Goal: Use online tool/utility: Utilize a website feature to perform a specific function

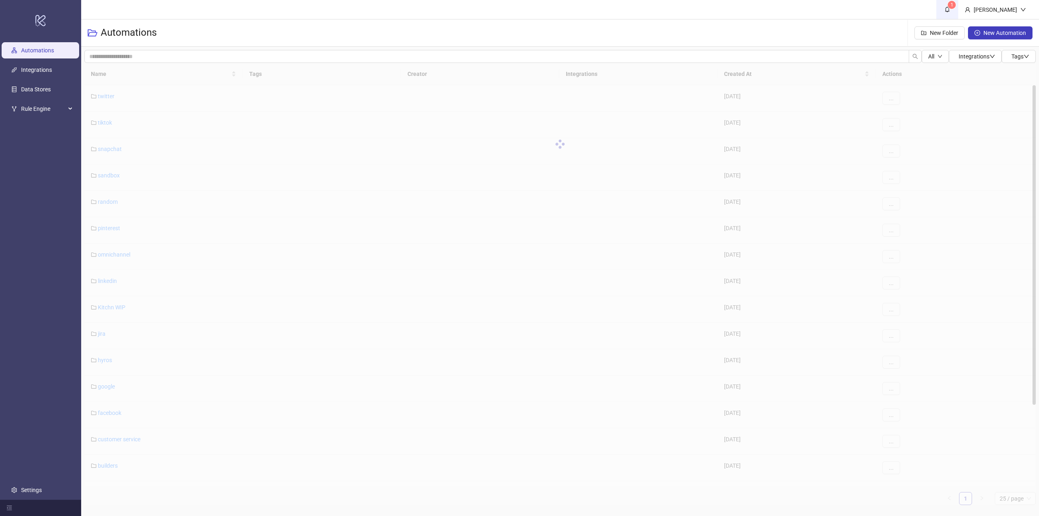
click at [958, 9] on link "1" at bounding box center [947, 9] width 22 height 19
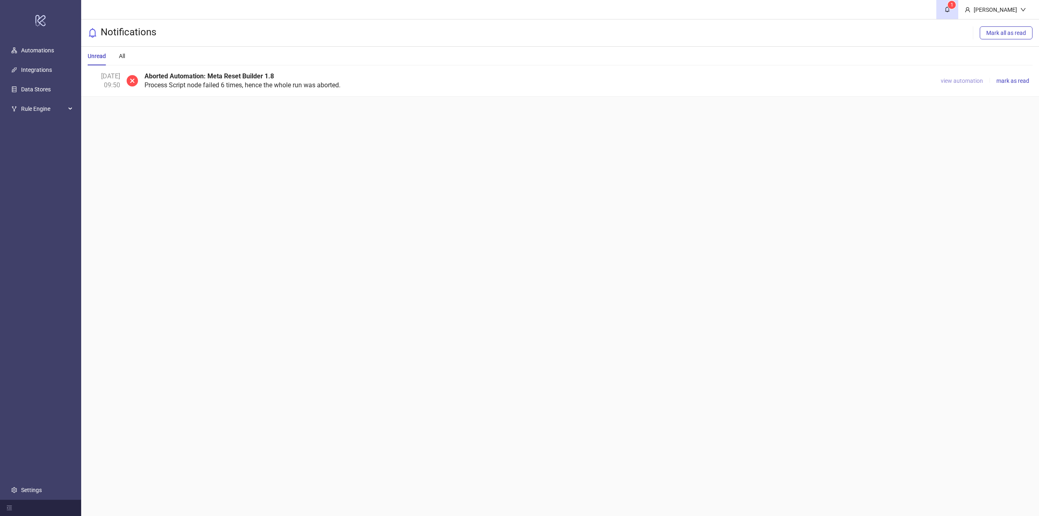
click at [955, 79] on span "view automation" at bounding box center [962, 81] width 42 height 6
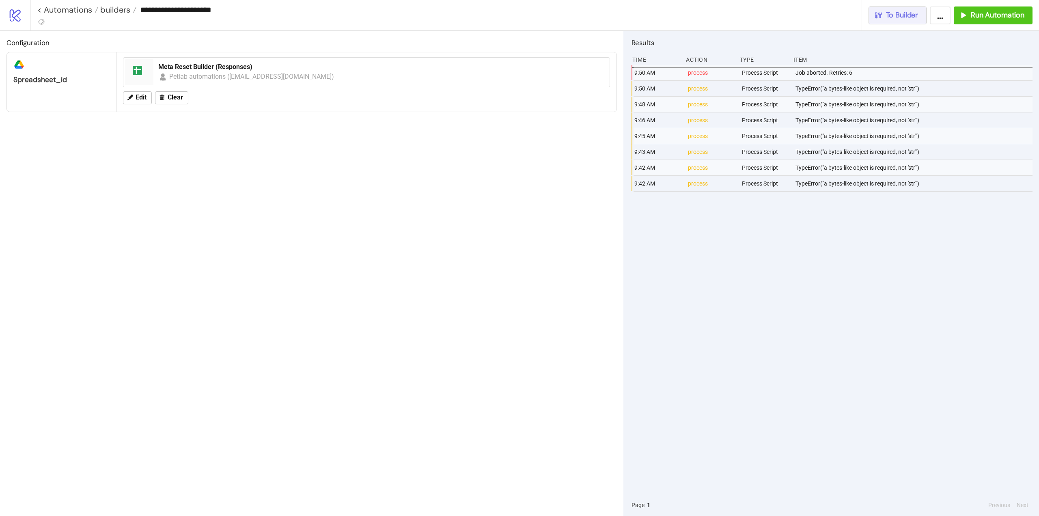
click at [906, 17] on span "To Builder" at bounding box center [902, 15] width 32 height 9
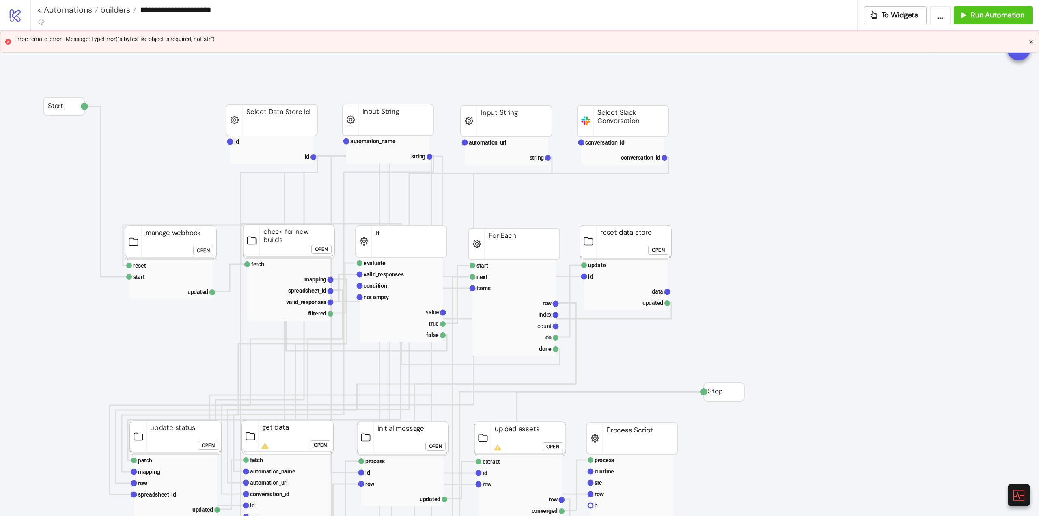
click at [1032, 41] on icon "close" at bounding box center [1031, 42] width 4 height 4
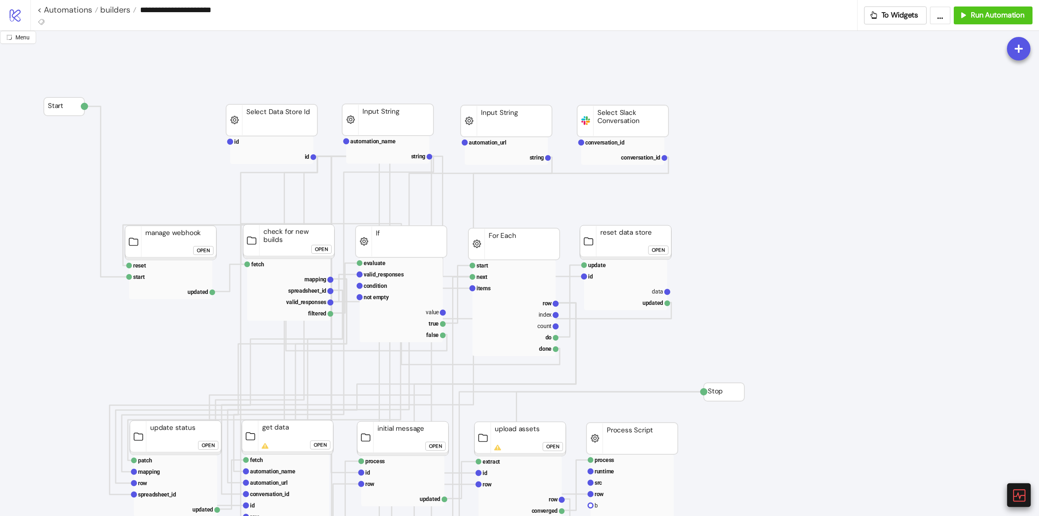
click at [1021, 494] on icon at bounding box center [1018, 495] width 14 height 14
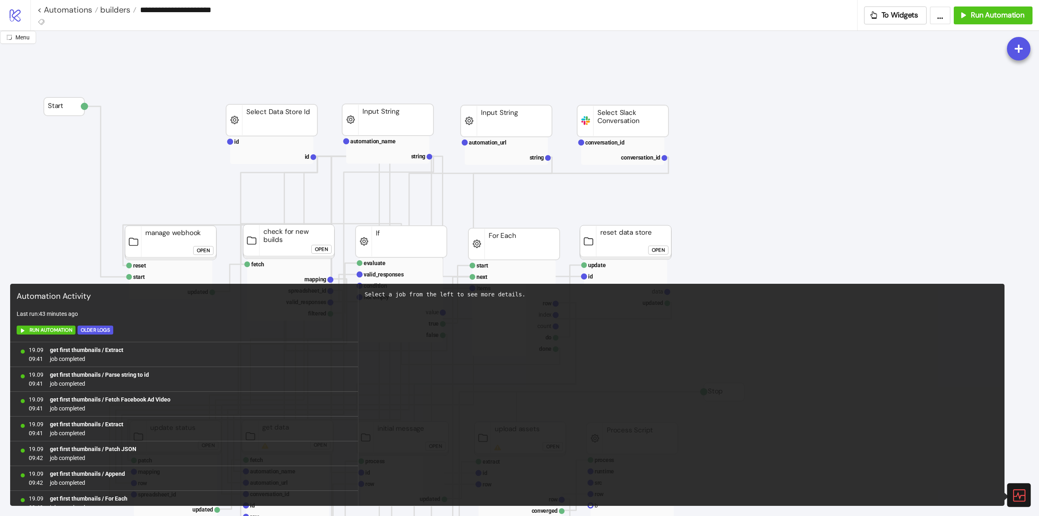
scroll to position [480, 0]
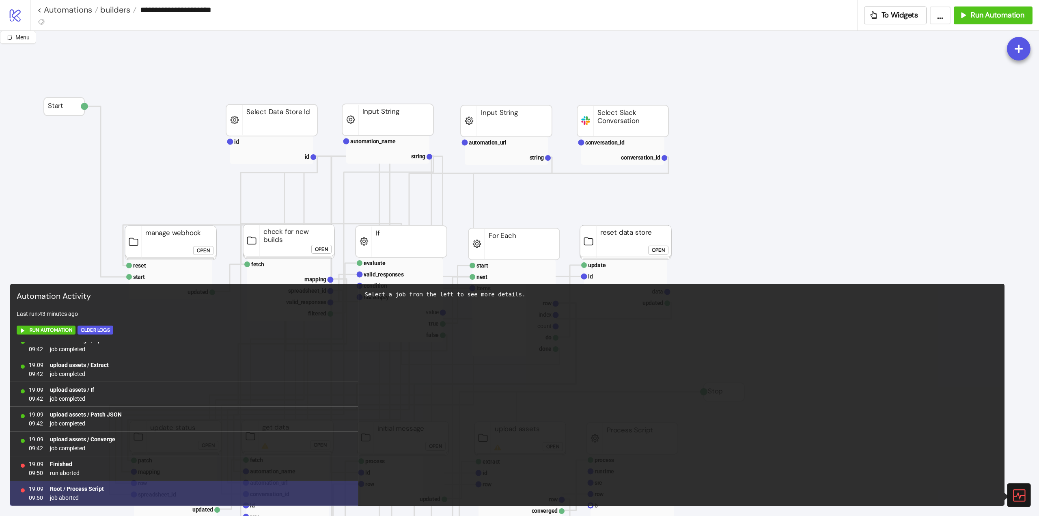
click at [91, 488] on b "Root / Process Script" at bounding box center [77, 488] width 54 height 6
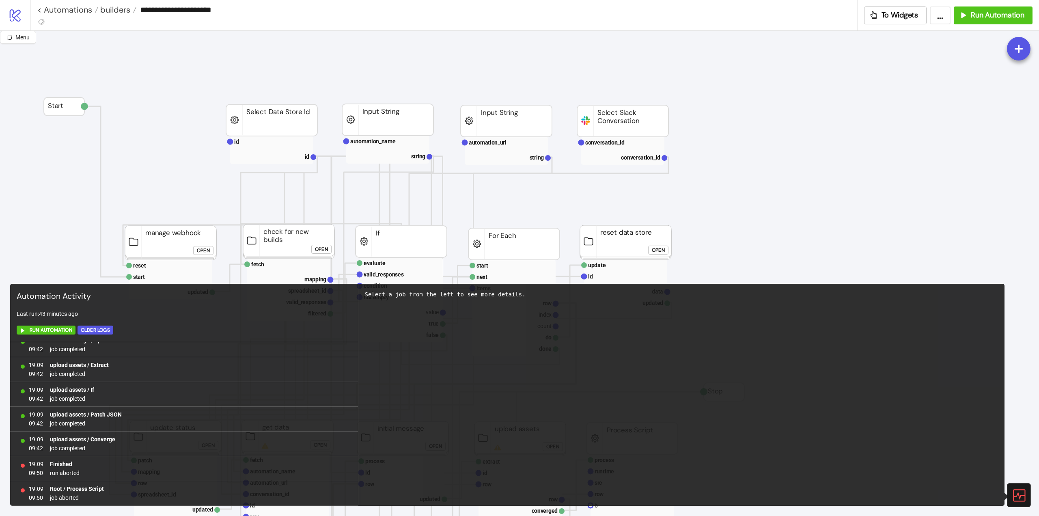
click at [1021, 496] on icon at bounding box center [1018, 495] width 14 height 14
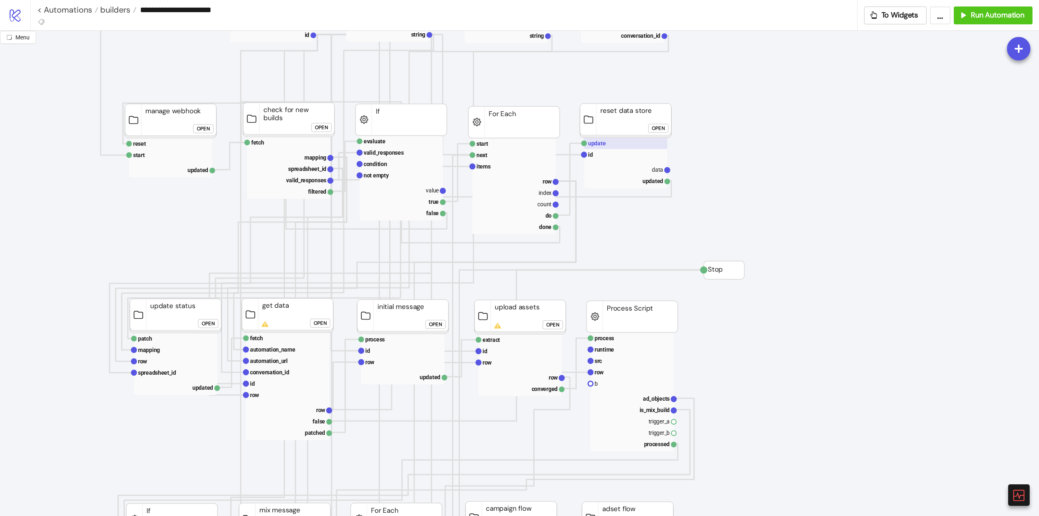
scroll to position [162, 0]
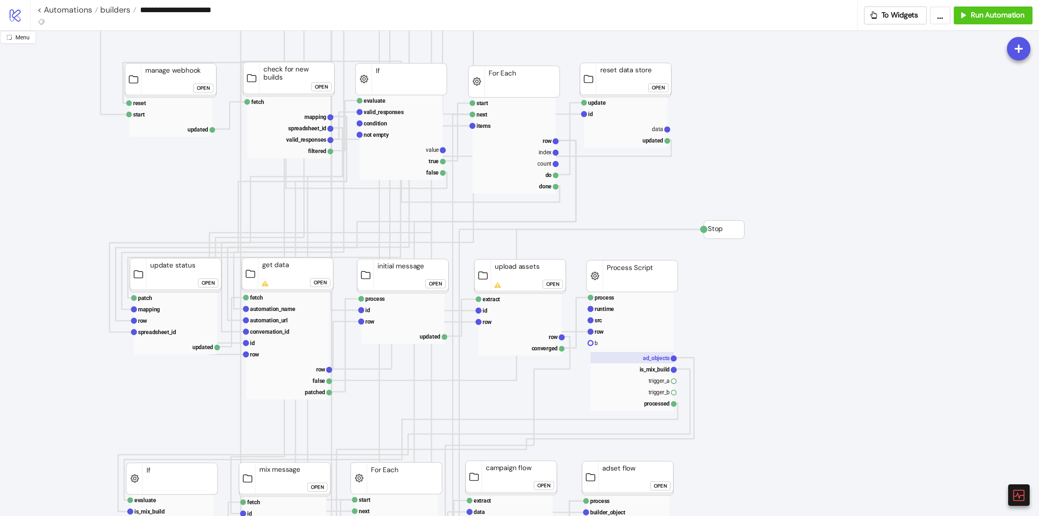
click at [633, 357] on rect at bounding box center [632, 357] width 83 height 11
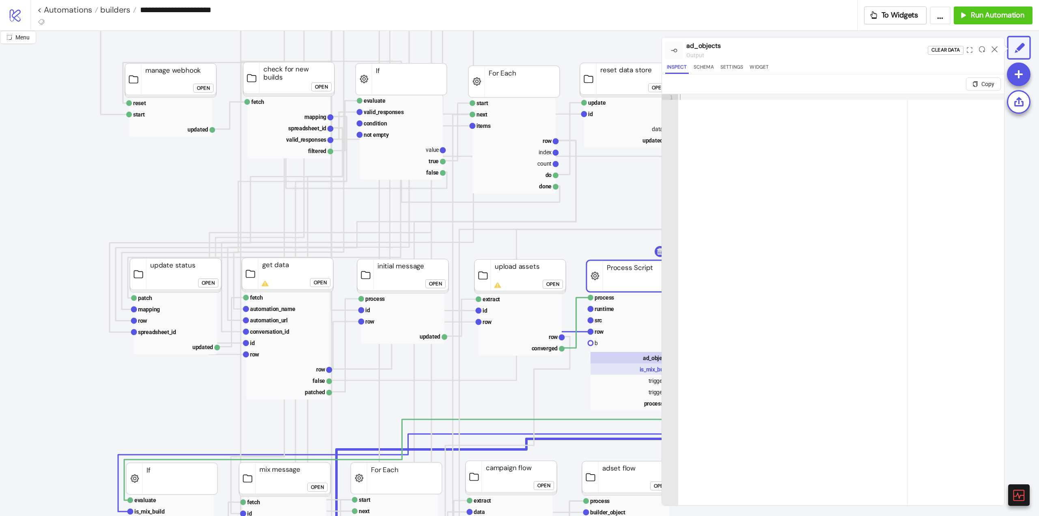
scroll to position [162, 81]
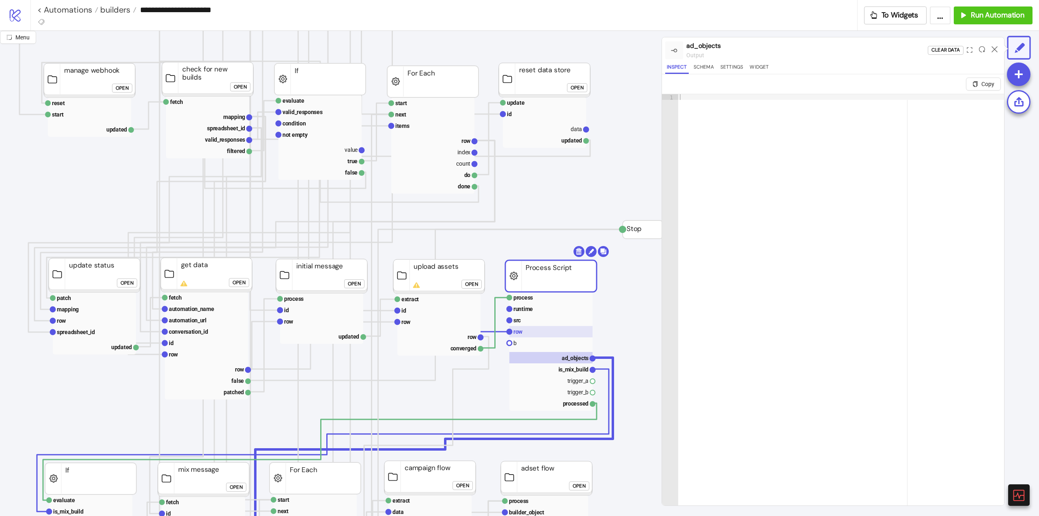
click at [543, 332] on rect at bounding box center [550, 331] width 83 height 11
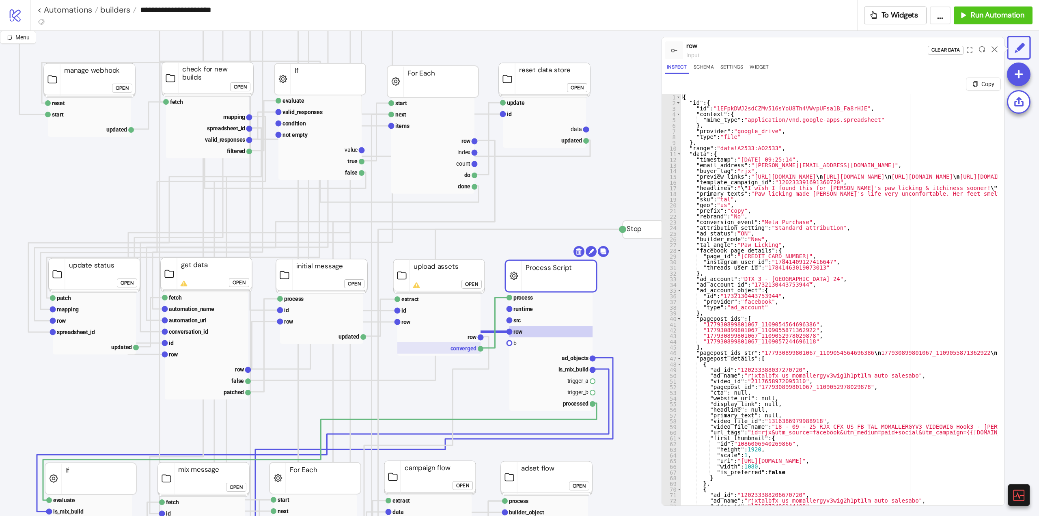
scroll to position [162, 162]
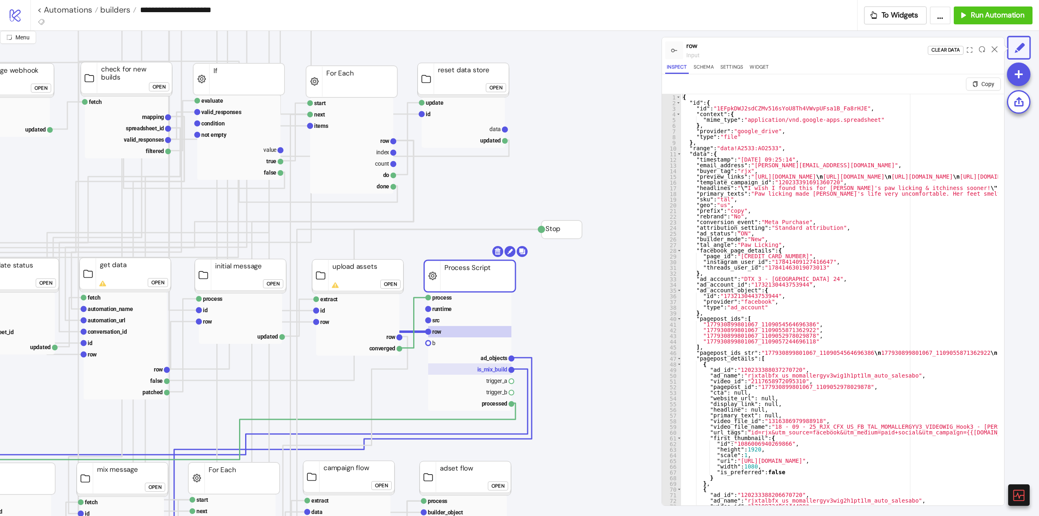
click at [485, 371] on text "is_mix_build" at bounding box center [492, 369] width 30 height 6
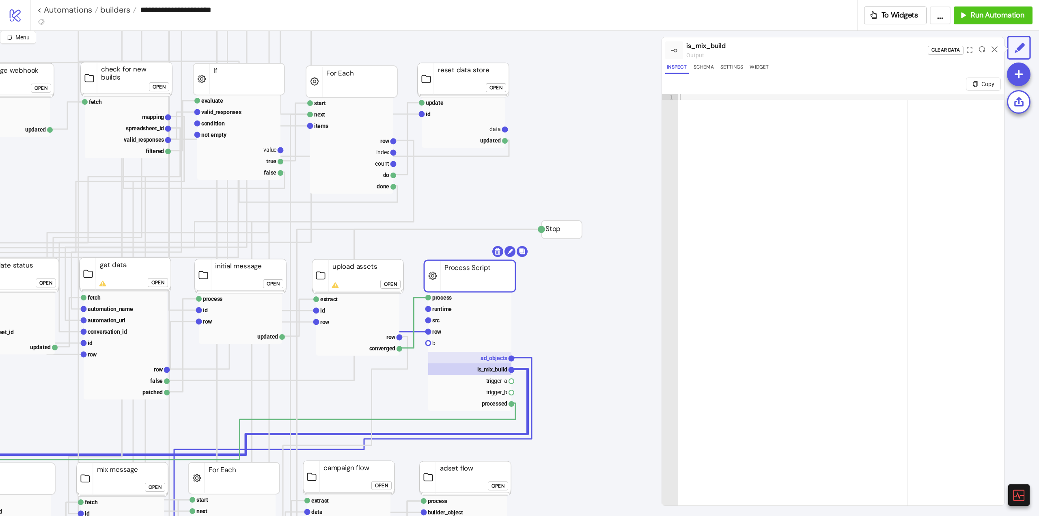
click at [493, 359] on text "ad_objects" at bounding box center [494, 358] width 27 height 6
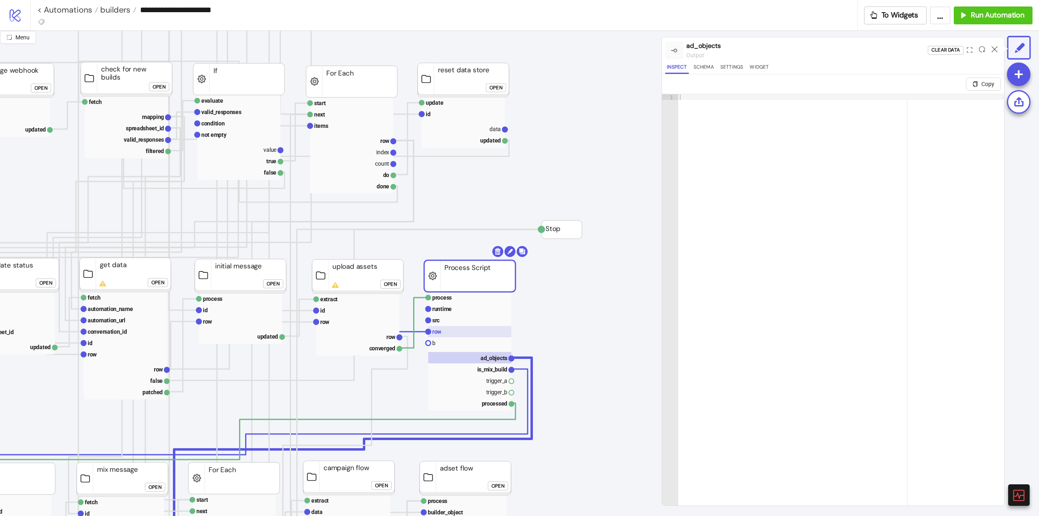
click at [457, 330] on rect at bounding box center [469, 331] width 83 height 11
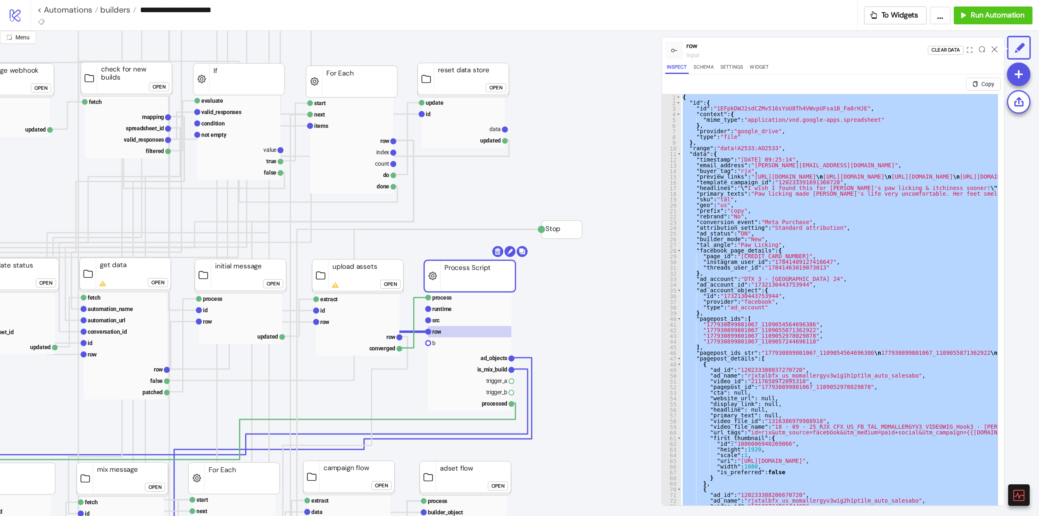
click at [873, 310] on div "{ "id" : { "id" : "1EFpkDWJ2sdCZMv516sYoU8Th4VWvpUFsa1B_Fa8rHJE" , "context" : …" at bounding box center [839, 309] width 317 height 431
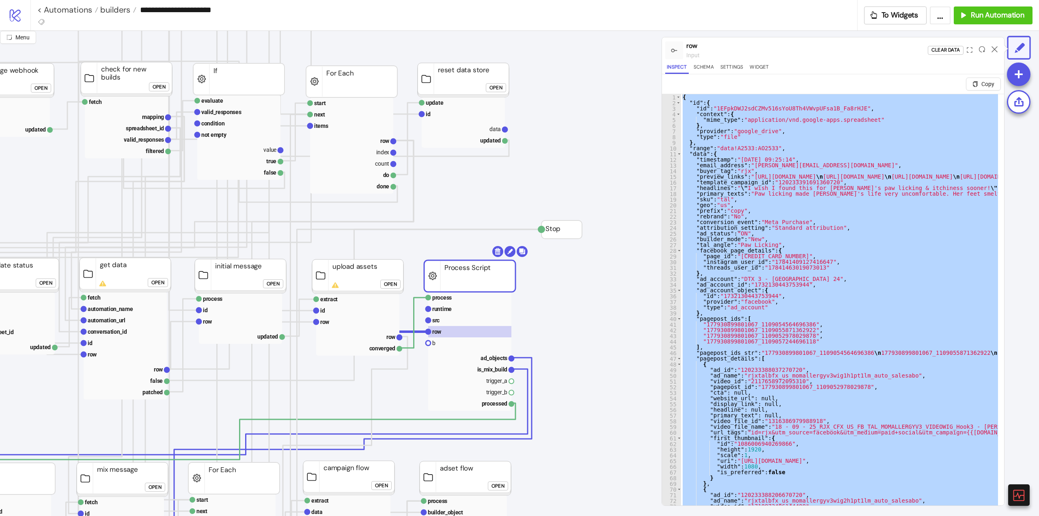
click at [826, 219] on div "{ "id" : { "id" : "1EFpkDWJ2sdCZMv516sYoU8Th4VWvpUFsa1B_Fa8rHJE" , "context" : …" at bounding box center [839, 309] width 317 height 431
click at [826, 310] on div "{ "id" : { "id" : "1EFpkDWJ2sdCZMv516sYoU8Th4VWvpUFsa1B_Fa8rHJE" , "context" : …" at bounding box center [839, 309] width 317 height 431
type textarea "**"
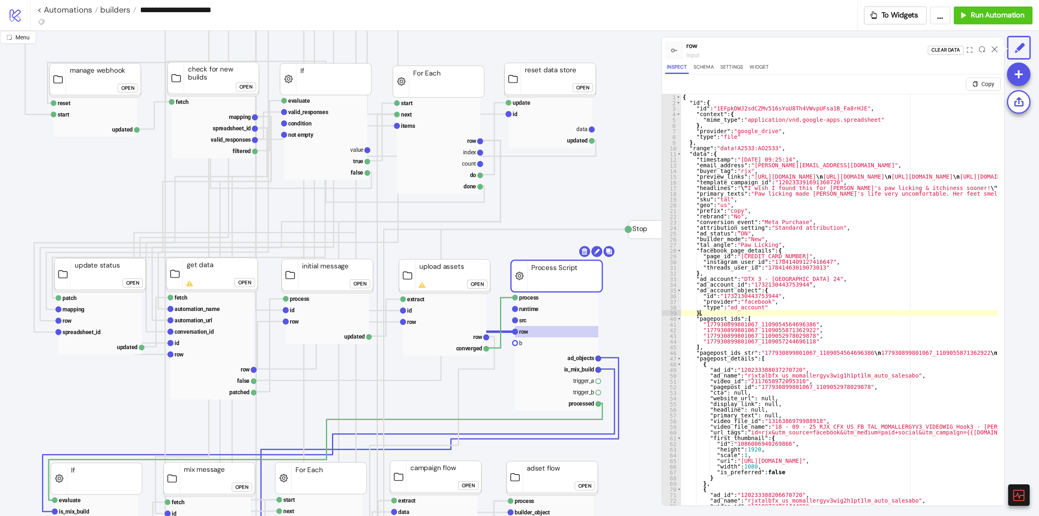
scroll to position [162, 61]
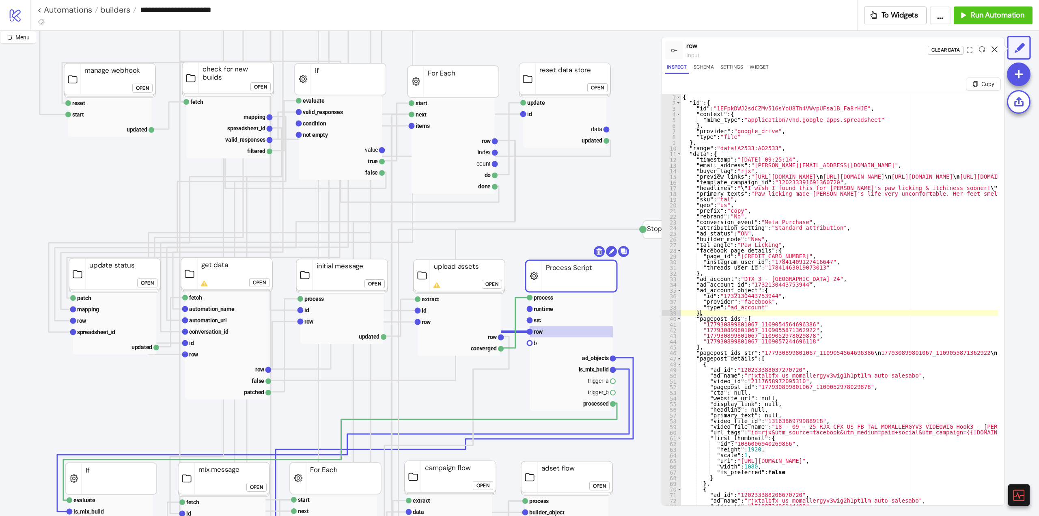
click at [995, 52] on icon at bounding box center [995, 49] width 6 height 6
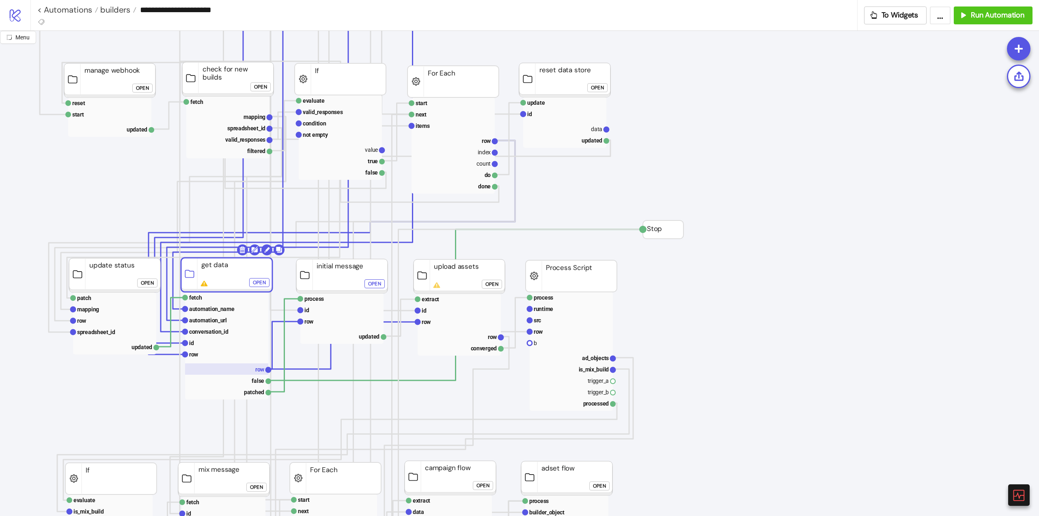
click at [252, 366] on rect at bounding box center [226, 368] width 83 height 11
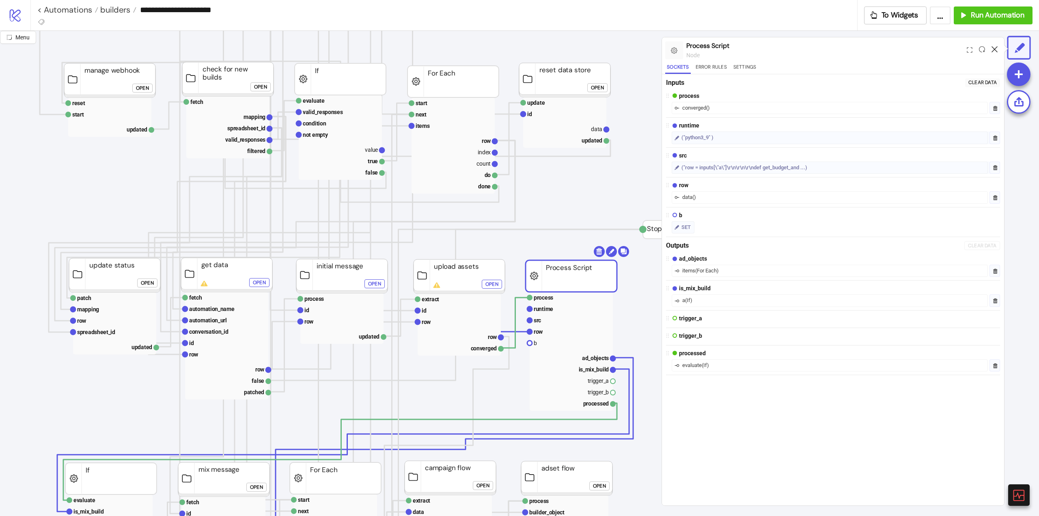
click at [995, 50] on icon at bounding box center [995, 49] width 6 height 6
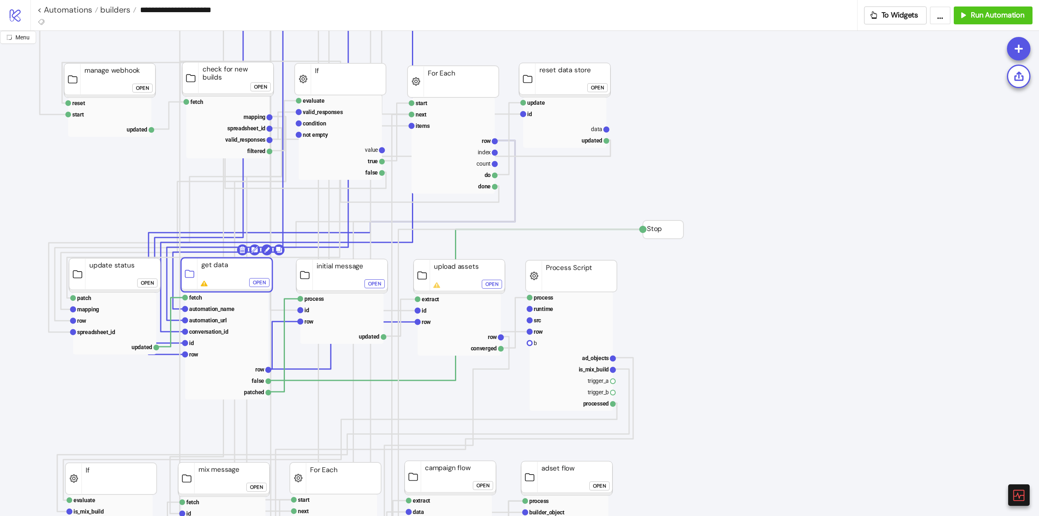
click at [255, 282] on div "Open" at bounding box center [259, 282] width 13 height 9
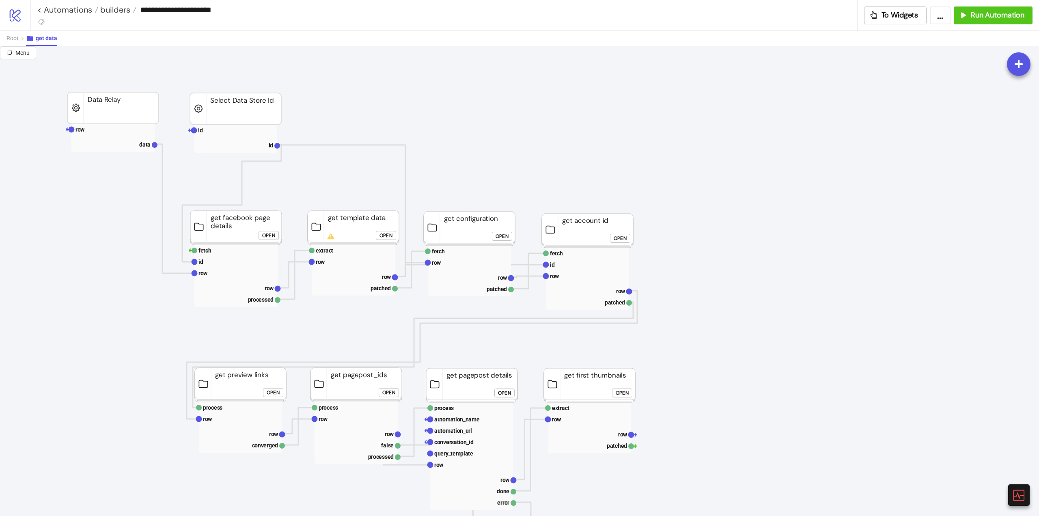
scroll to position [41, 0]
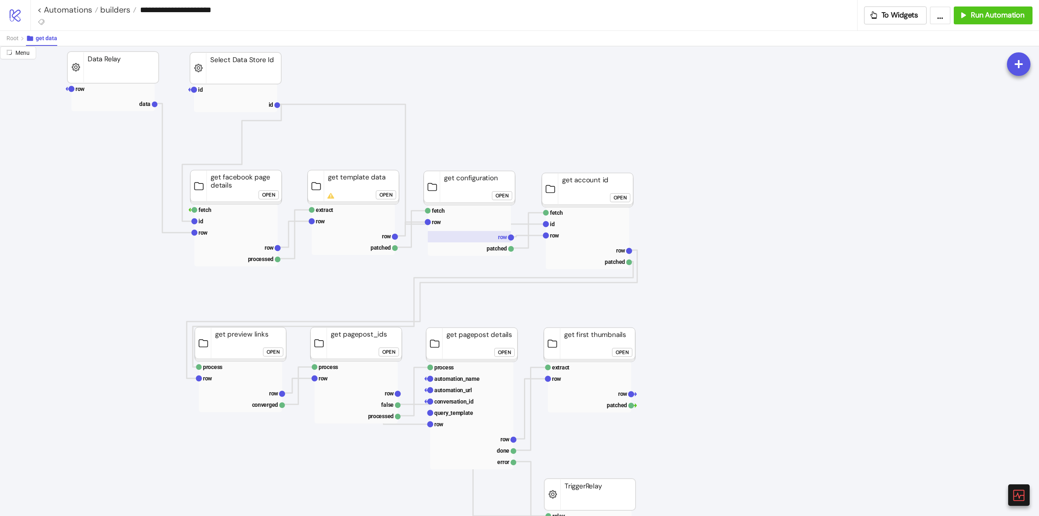
click at [496, 241] on rect at bounding box center [469, 236] width 83 height 11
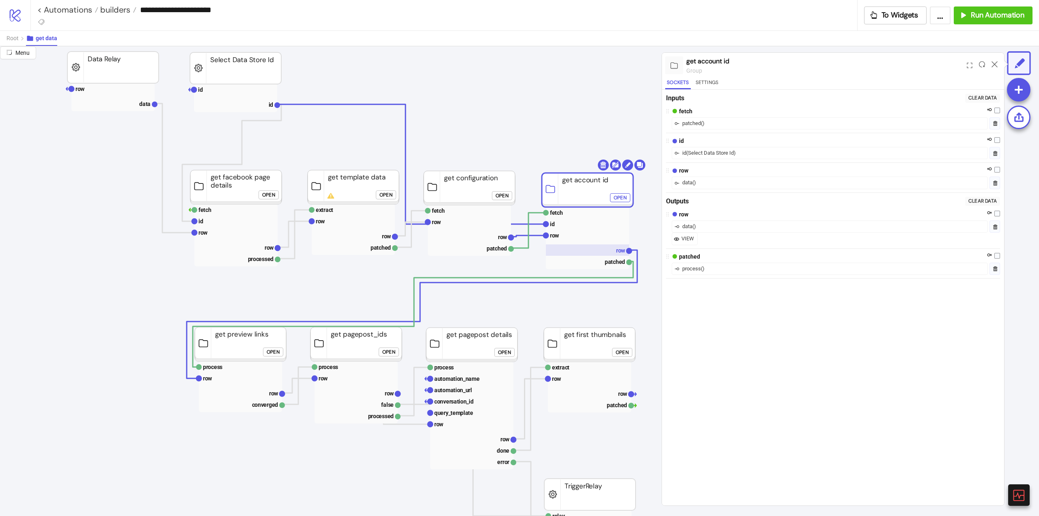
click at [615, 249] on rect at bounding box center [587, 249] width 83 height 11
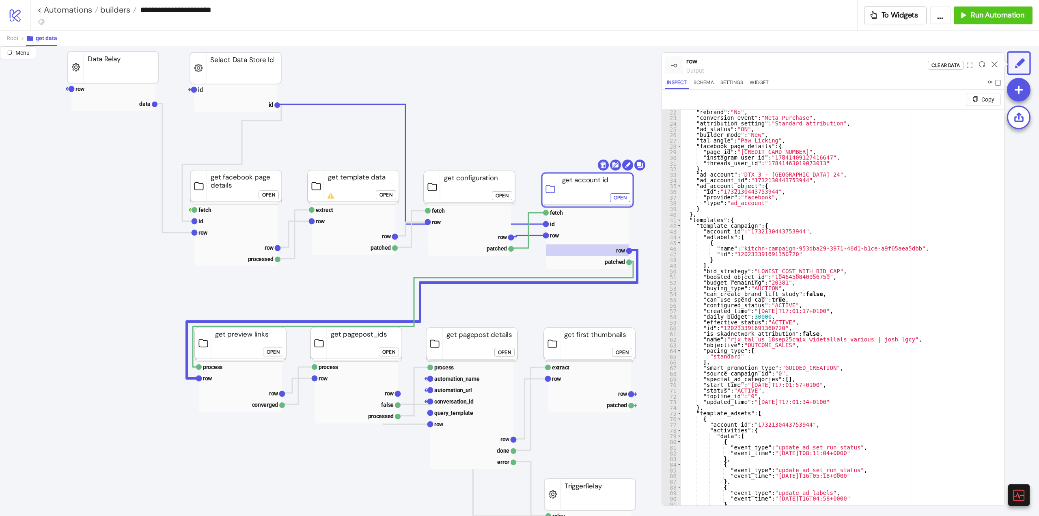
scroll to position [0, 0]
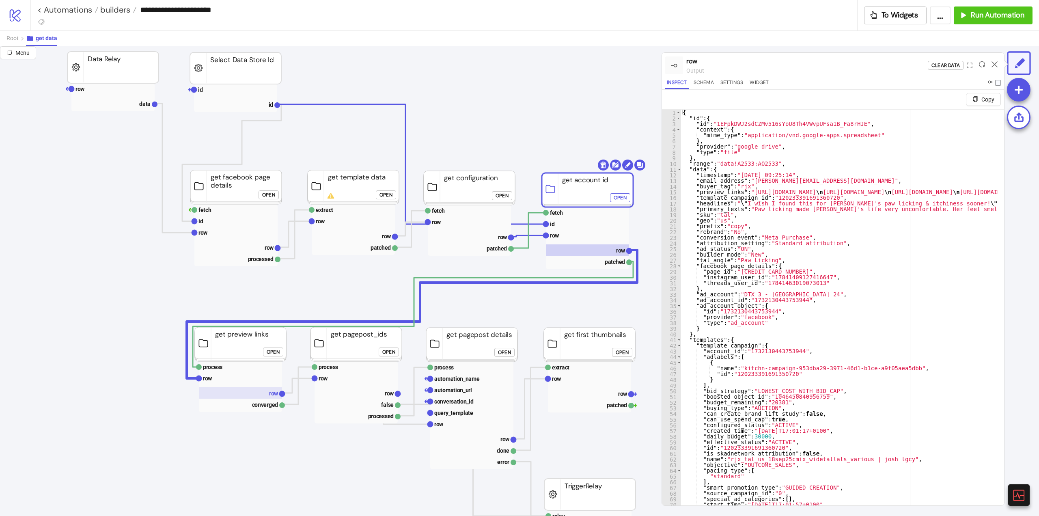
click at [272, 394] on text "row" at bounding box center [273, 393] width 9 height 6
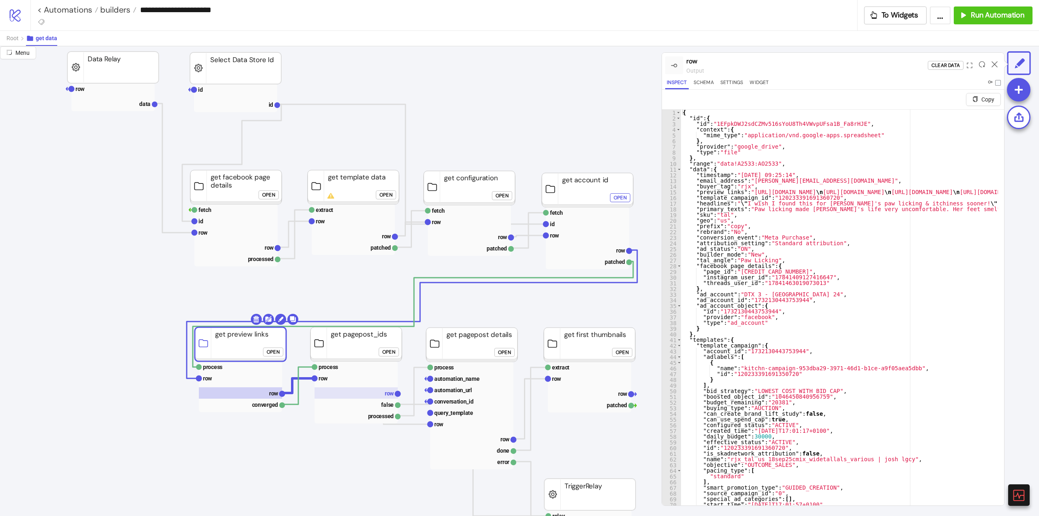
click at [377, 392] on rect at bounding box center [356, 392] width 83 height 11
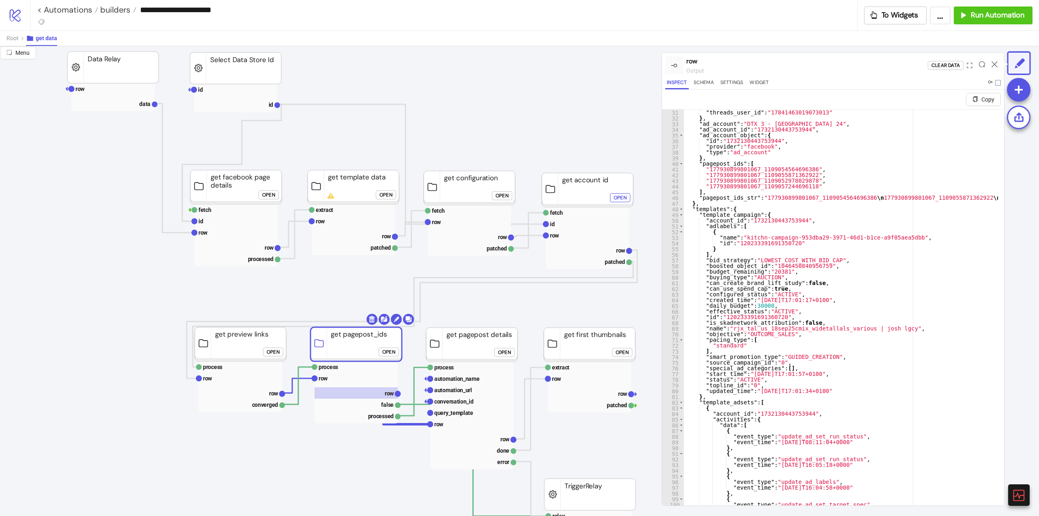
scroll to position [219, 0]
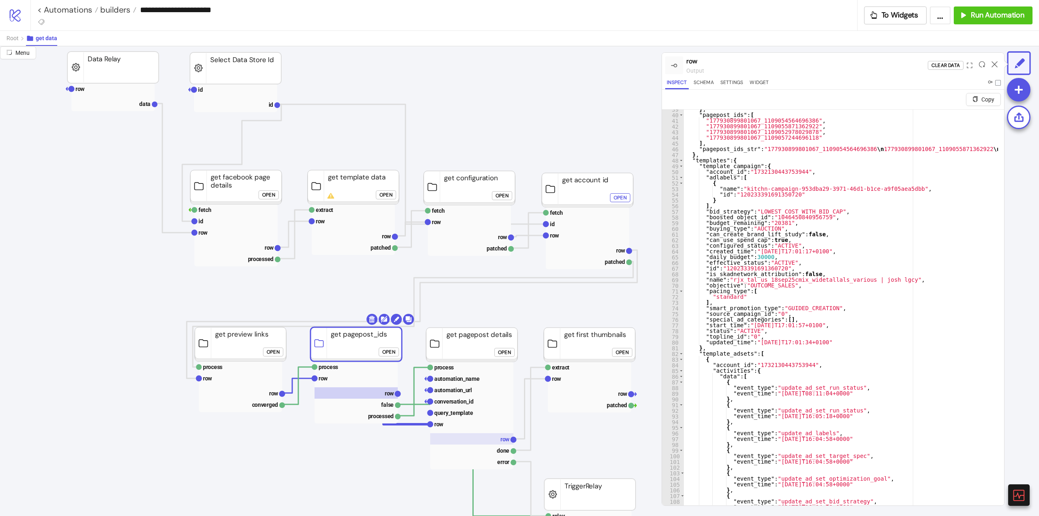
click at [500, 438] on text "row" at bounding box center [504, 439] width 9 height 6
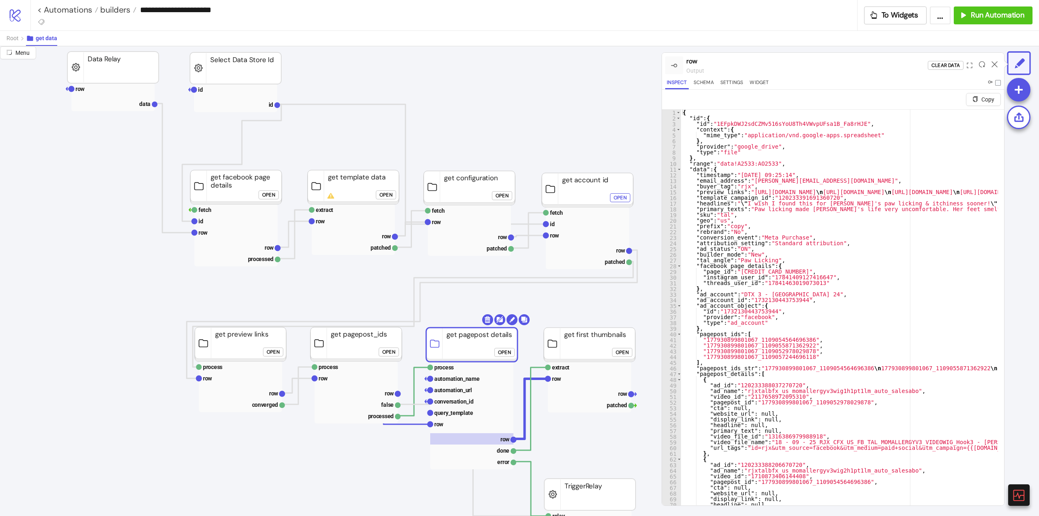
scroll to position [122, 0]
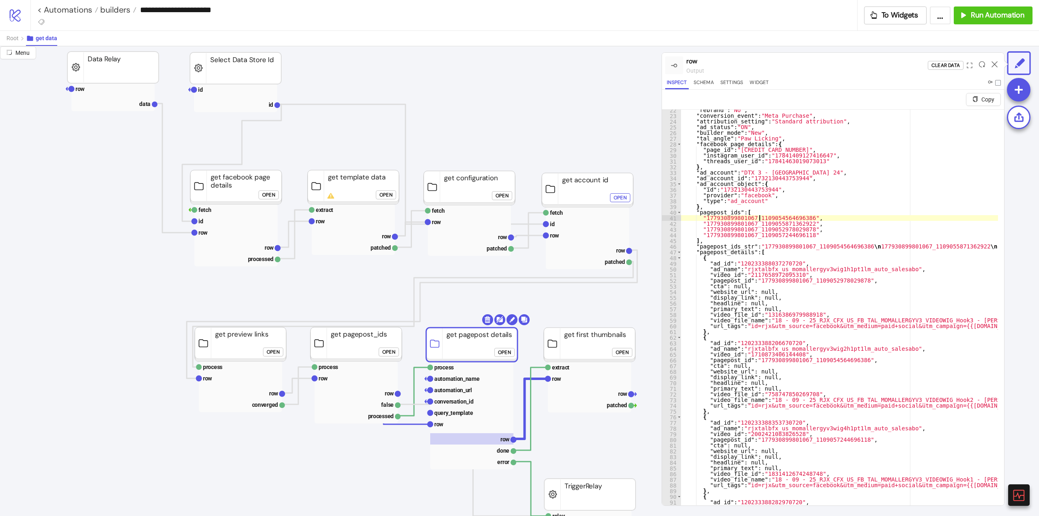
drag, startPoint x: 749, startPoint y: 217, endPoint x: 791, endPoint y: 219, distance: 42.3
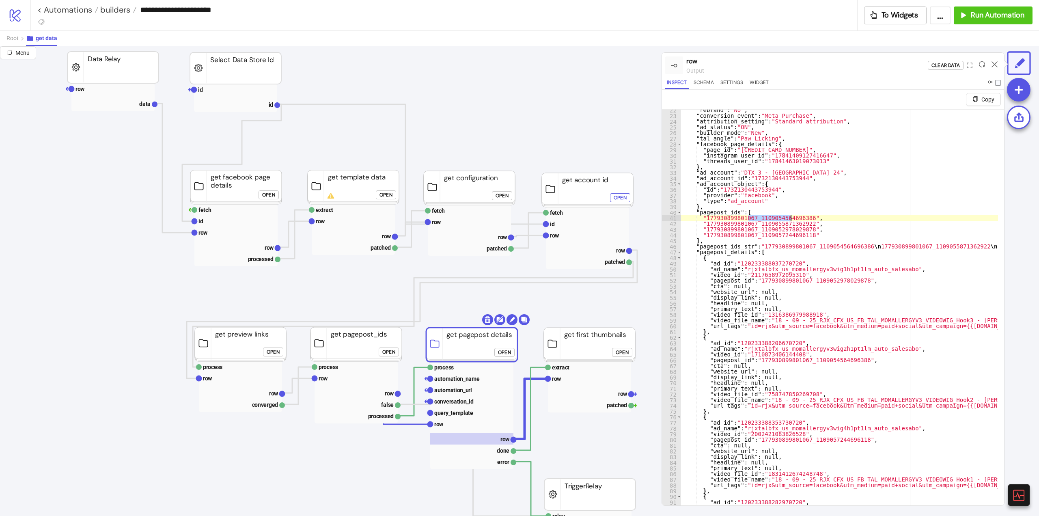
drag, startPoint x: 748, startPoint y: 218, endPoint x: 793, endPoint y: 215, distance: 44.7
click at [770, 218] on div ""rebrand" : "No" , "conversion_event" : "Meta Purchase" , "attribution_setting"…" at bounding box center [839, 317] width 317 height 415
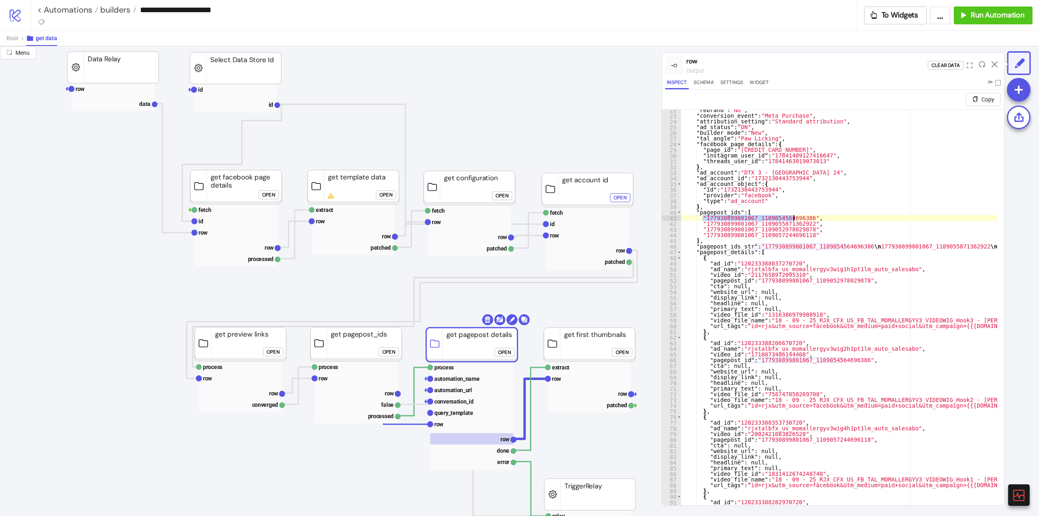
click at [785, 218] on div ""rebrand" : "No" , "conversion_event" : "Meta Purchase" , "attribution_setting"…" at bounding box center [839, 317] width 317 height 415
drag, startPoint x: 748, startPoint y: 217, endPoint x: 792, endPoint y: 216, distance: 44.7
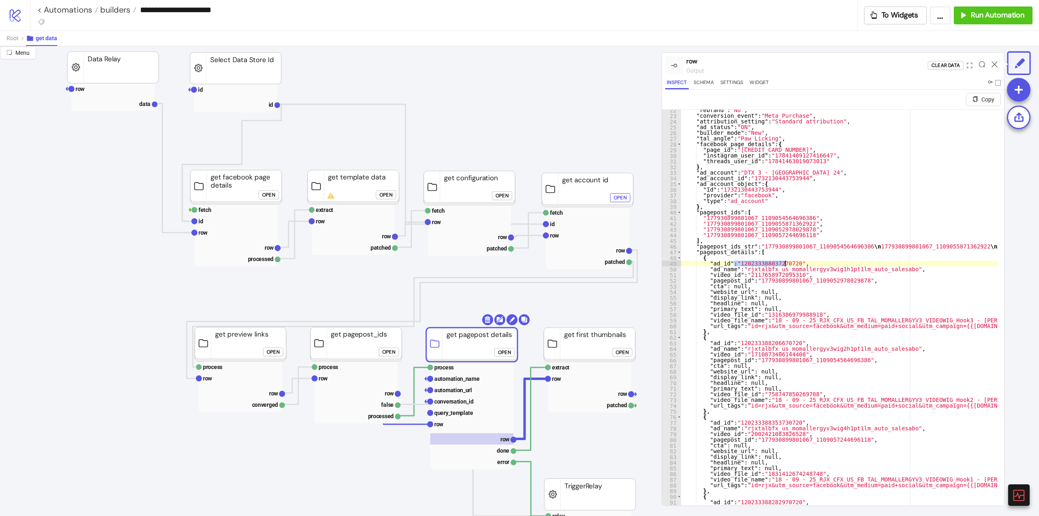
type textarea "**********"
click at [995, 64] on icon at bounding box center [995, 64] width 6 height 6
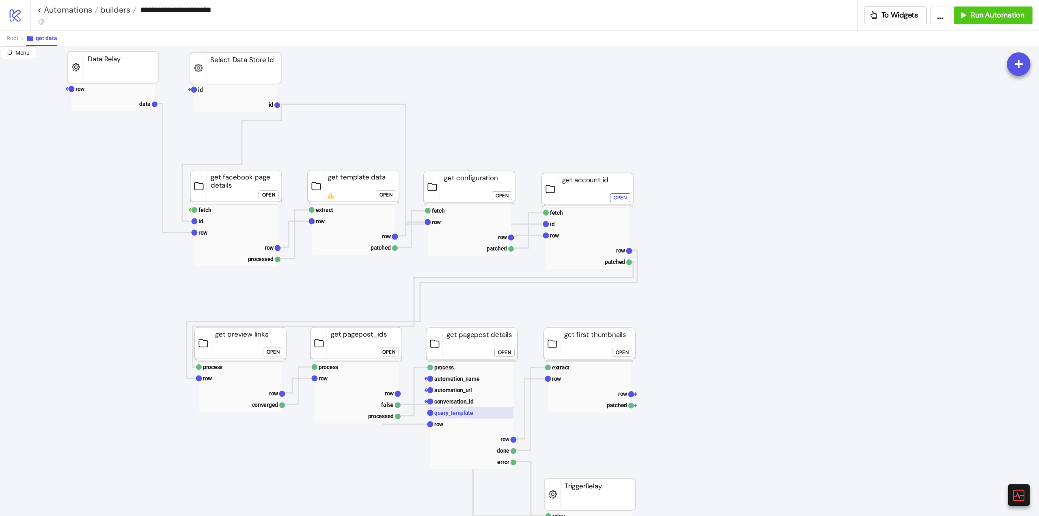
click at [468, 415] on text "query_template" at bounding box center [453, 413] width 39 height 6
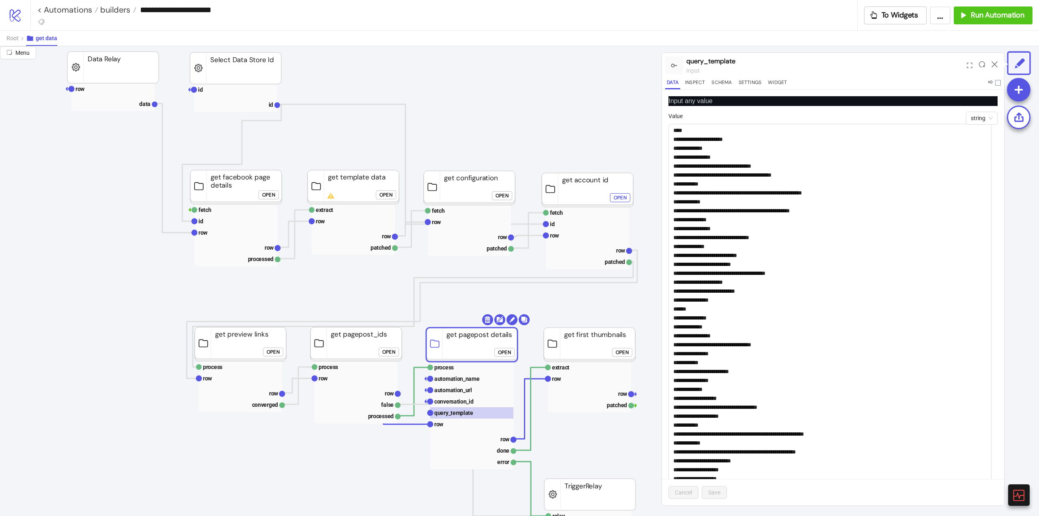
drag, startPoint x: 993, startPoint y: 142, endPoint x: 1058, endPoint y: 505, distance: 368.9
click at [1039, 505] on html "**********" at bounding box center [519, 258] width 1039 height 516
click at [906, 344] on textarea "Value" at bounding box center [829, 316] width 323 height 385
click at [847, 246] on textarea "Value" at bounding box center [829, 316] width 323 height 385
click at [795, 289] on textarea "Value" at bounding box center [829, 316] width 323 height 385
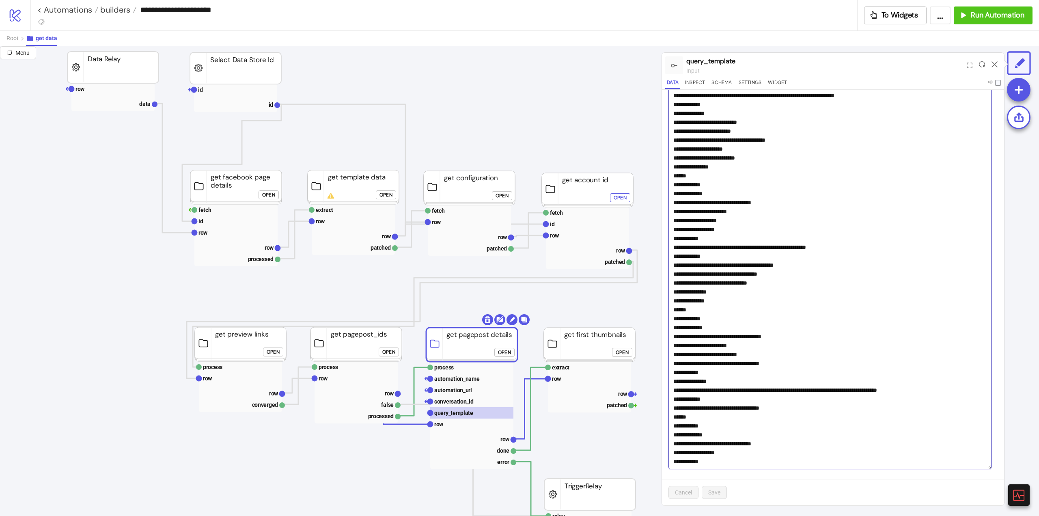
scroll to position [378, 0]
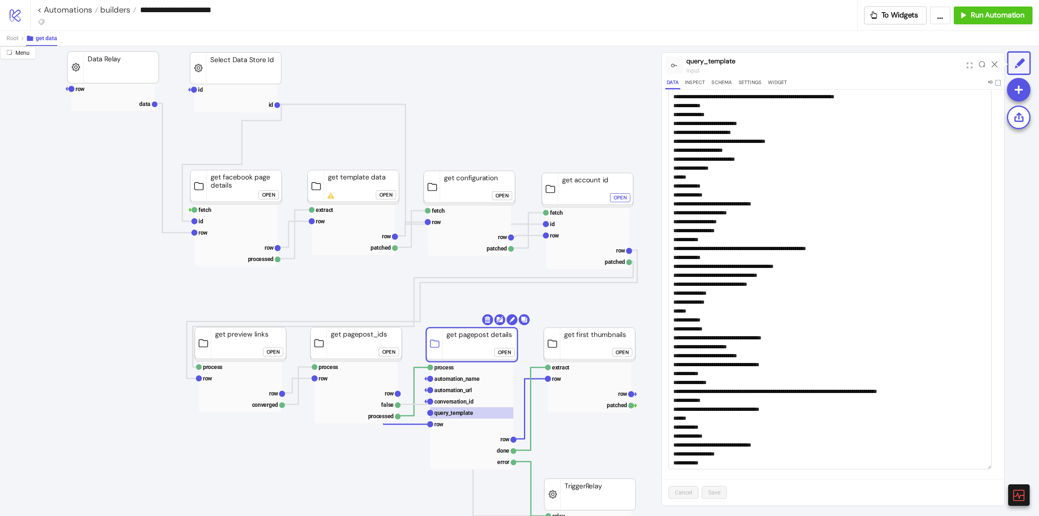
click at [496, 436] on rect at bounding box center [471, 438] width 83 height 11
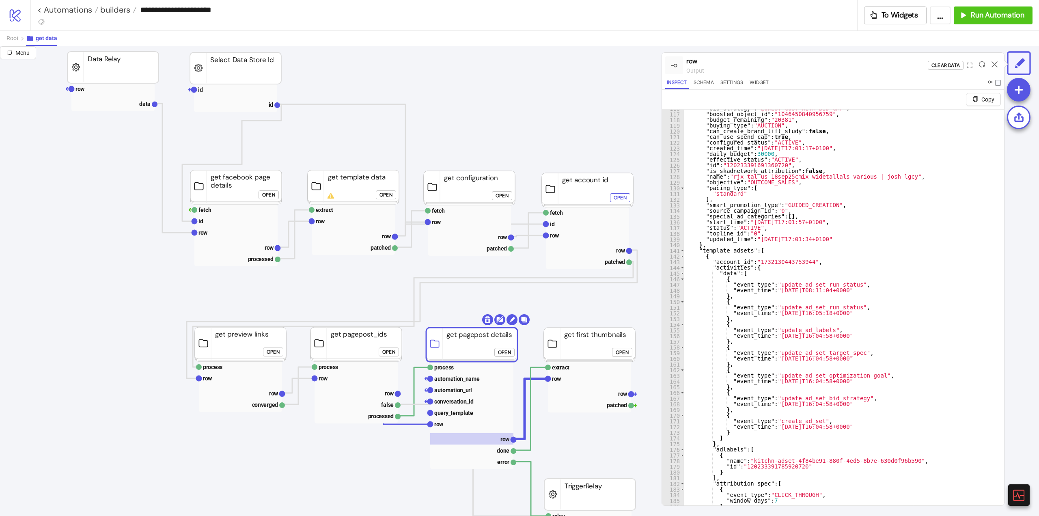
scroll to position [852, 0]
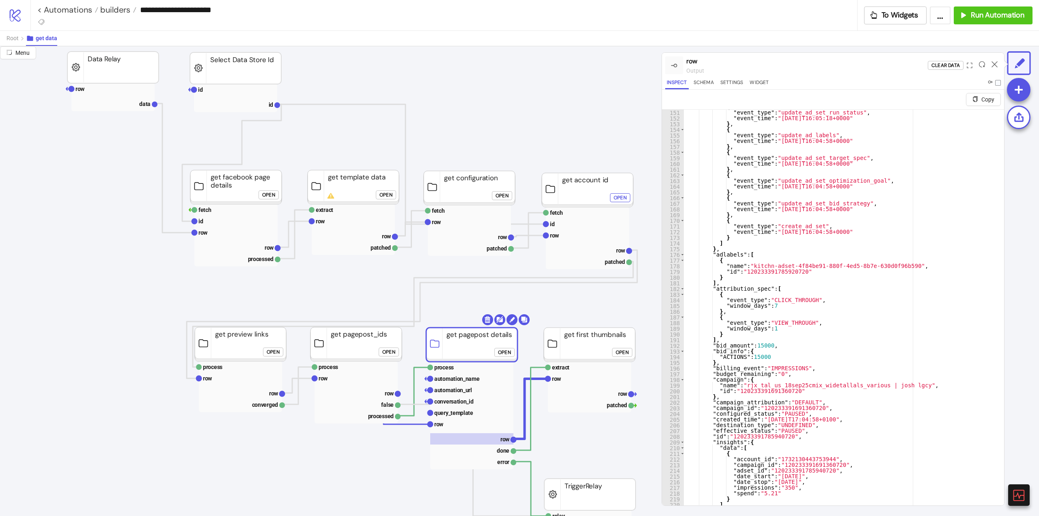
click div "Open"
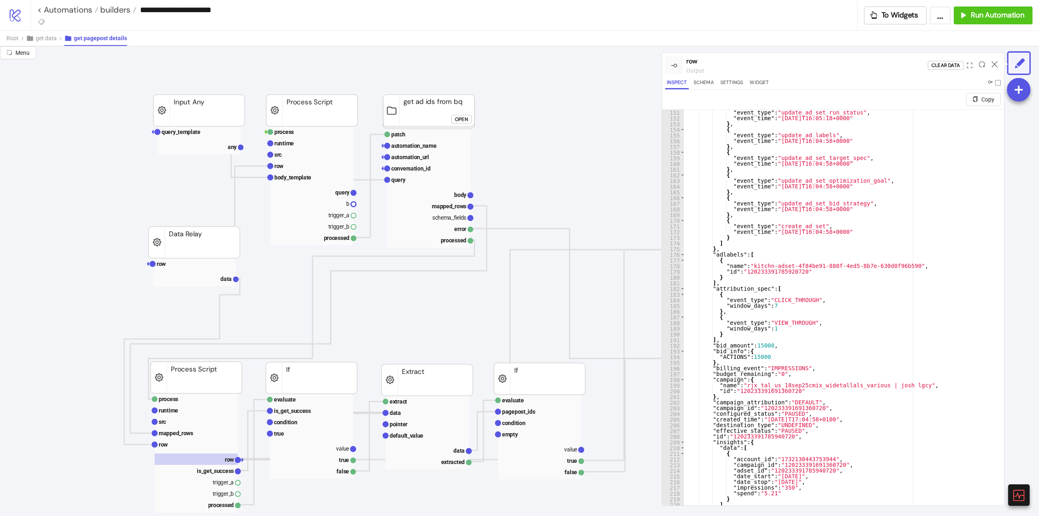
scroll to position [0, 0]
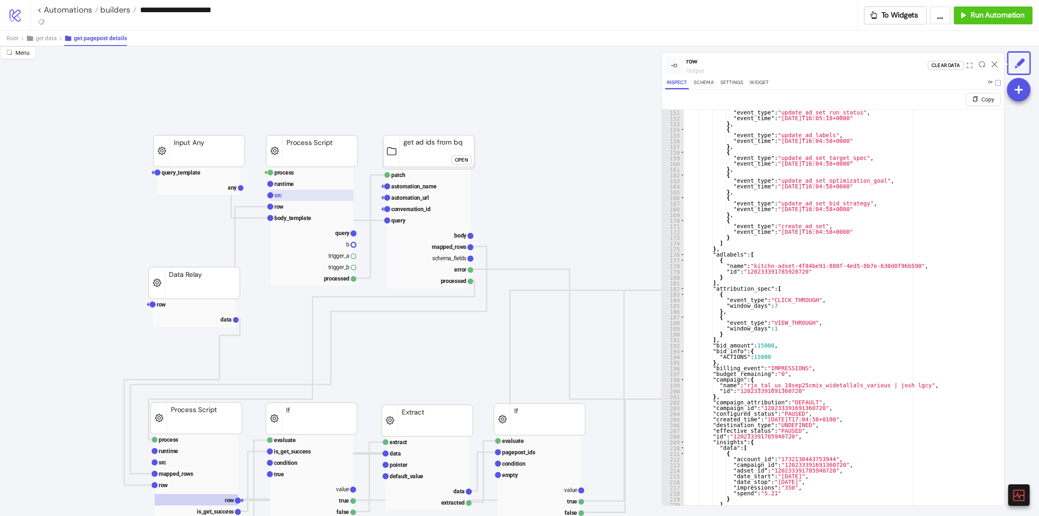
click at [312, 196] on rect at bounding box center [311, 195] width 83 height 11
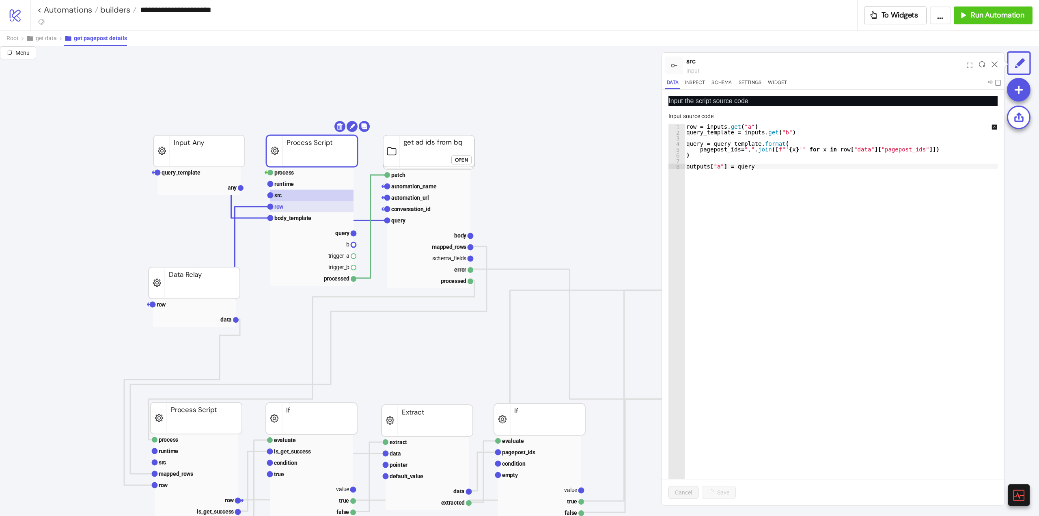
click at [292, 209] on rect at bounding box center [311, 206] width 83 height 11
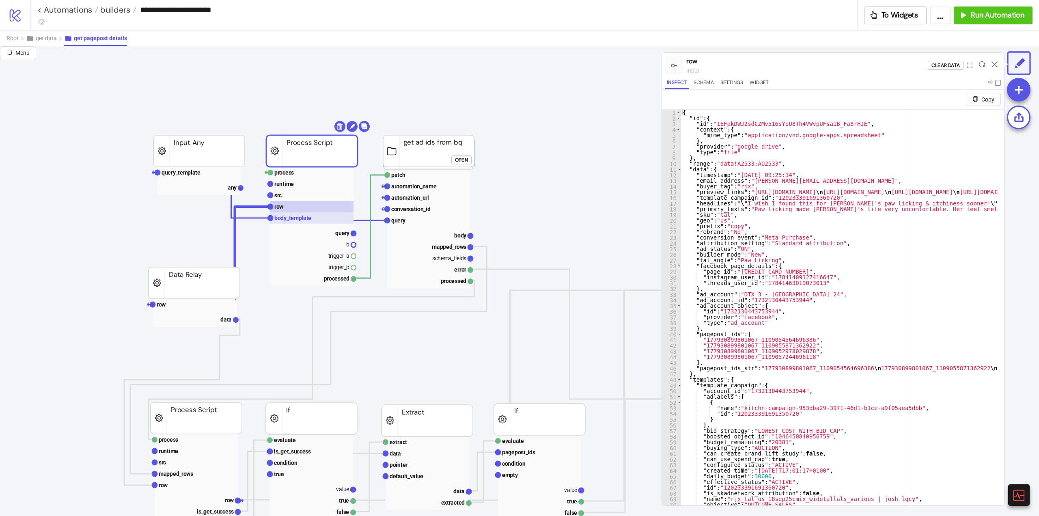
click at [306, 222] on rect at bounding box center [311, 217] width 83 height 11
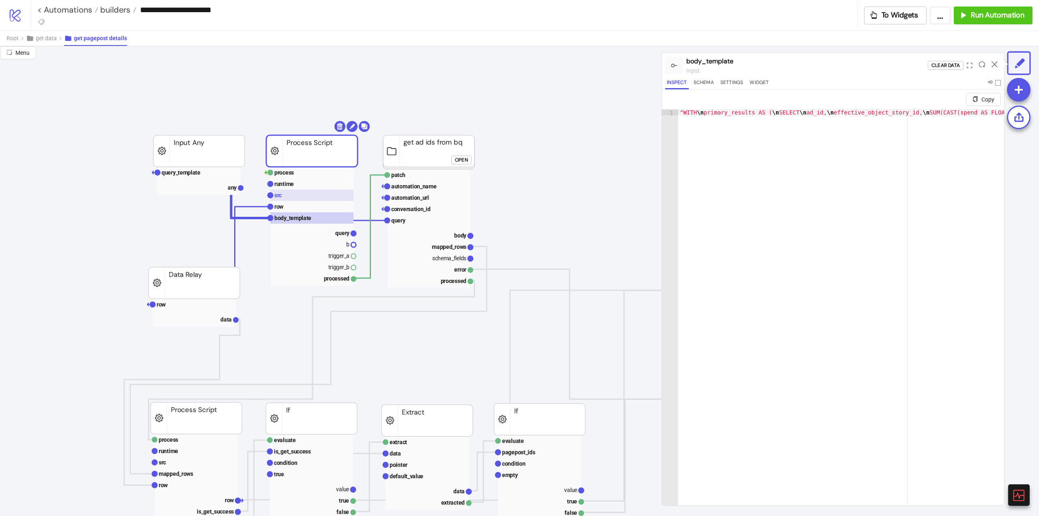
click at [319, 196] on rect at bounding box center [311, 195] width 83 height 11
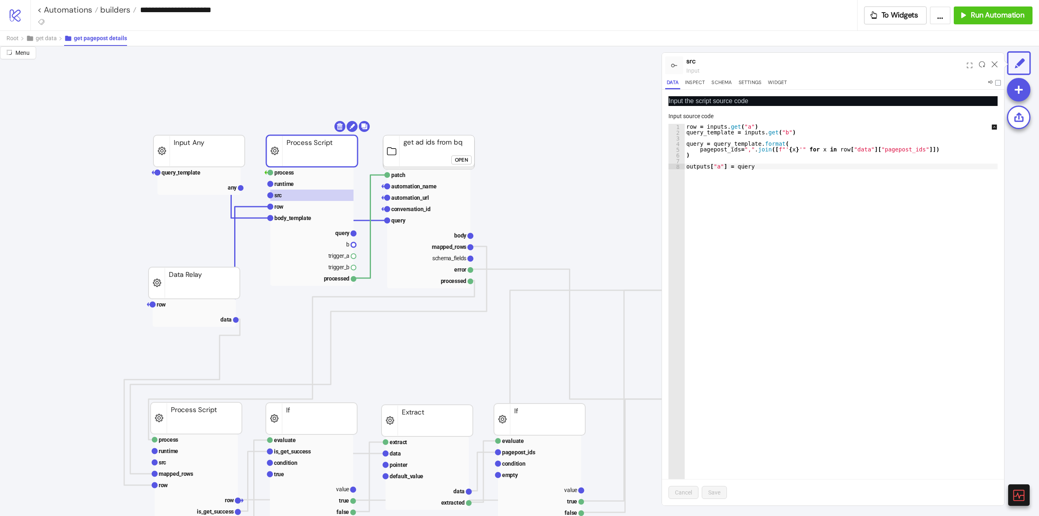
click at [210, 326] on rect at bounding box center [194, 313] width 83 height 28
click at [210, 317] on rect at bounding box center [194, 318] width 83 height 11
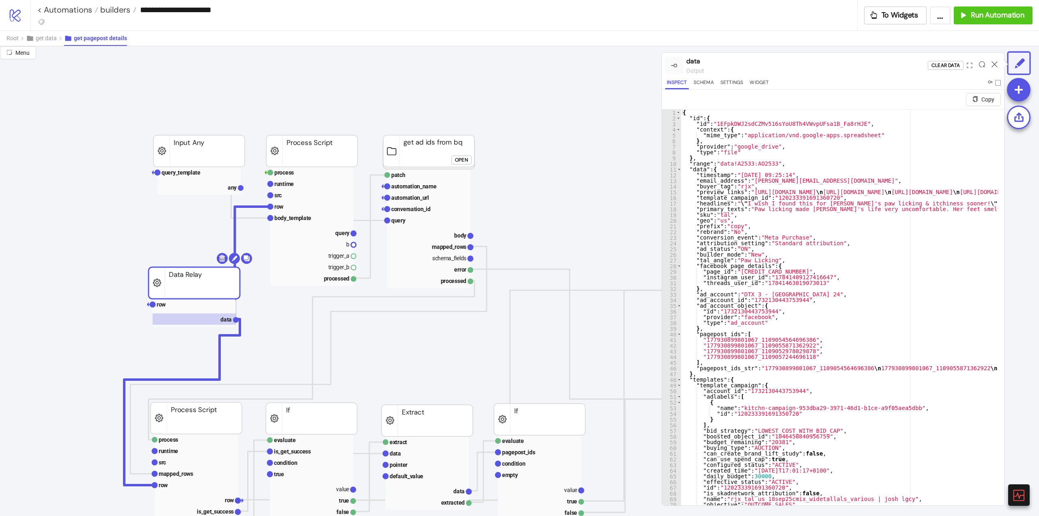
type textarea "**********"
drag, startPoint x: 704, startPoint y: 340, endPoint x: 793, endPoint y: 340, distance: 89.3
click at [281, 194] on text "src" at bounding box center [277, 195] width 7 height 6
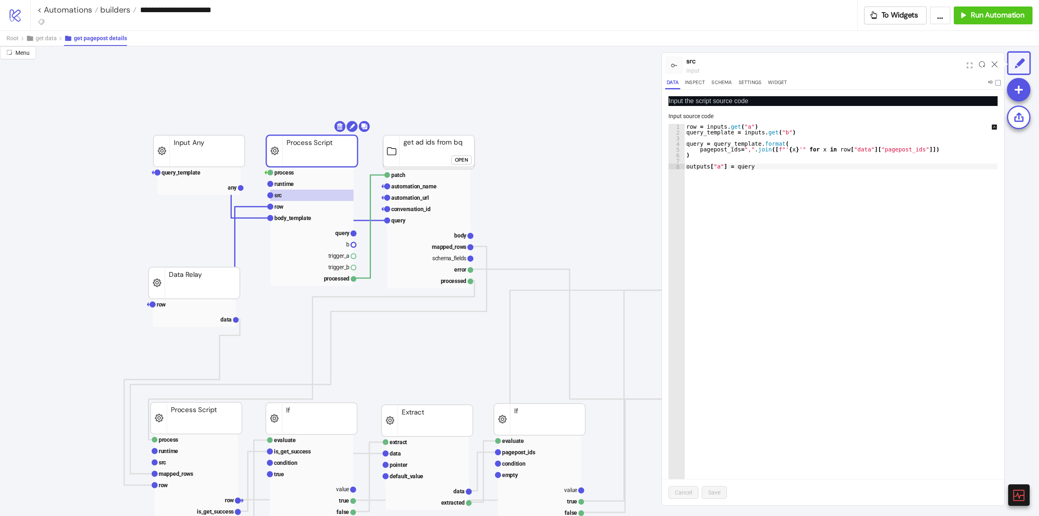
type textarea "**********"
click at [867, 150] on div "row = inputs . get ( "a" ) query_template = inputs . get ( "b" ) query = query_…" at bounding box center [845, 320] width 321 height 393
drag, startPoint x: 290, startPoint y: 205, endPoint x: 341, endPoint y: 204, distance: 51.1
click at [290, 204] on rect at bounding box center [311, 206] width 83 height 11
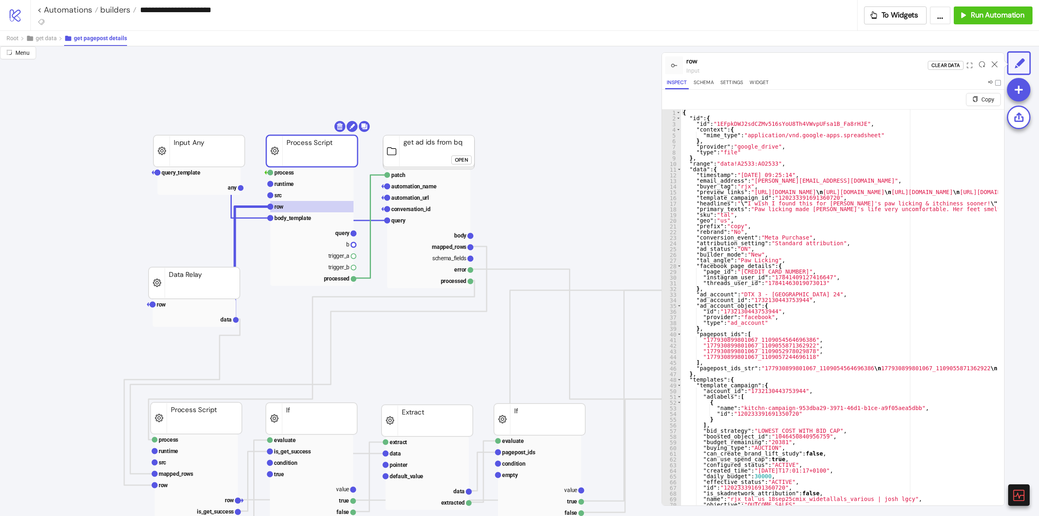
type textarea "**********"
drag, startPoint x: 995, startPoint y: 64, endPoint x: 947, endPoint y: 96, distance: 57.1
click at [995, 64] on icon at bounding box center [995, 64] width 6 height 6
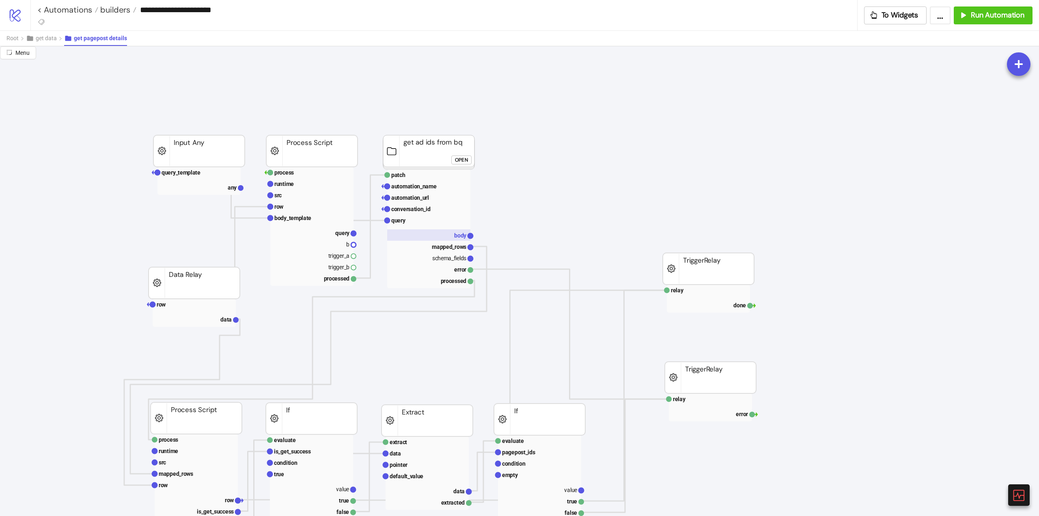
click at [442, 239] on rect at bounding box center [428, 234] width 83 height 11
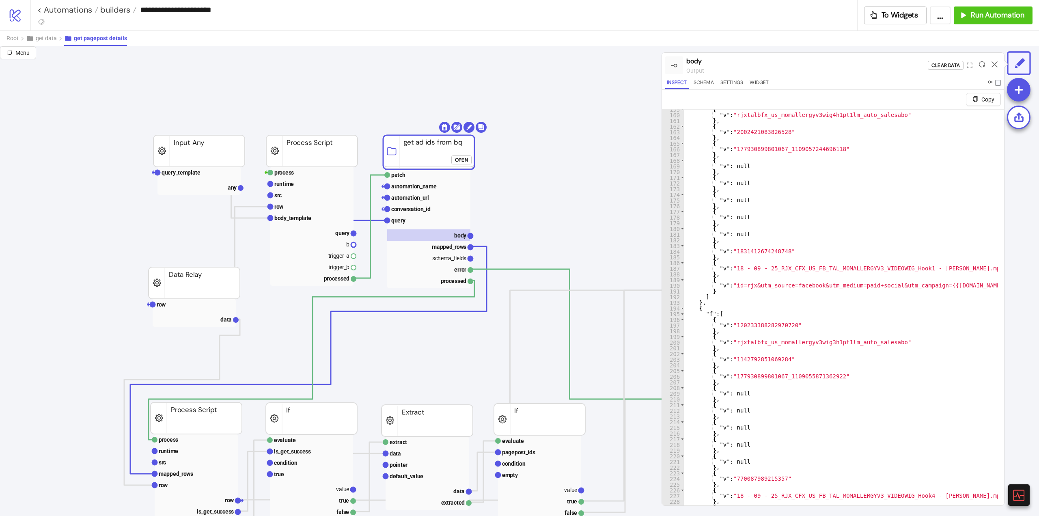
scroll to position [1000, 0]
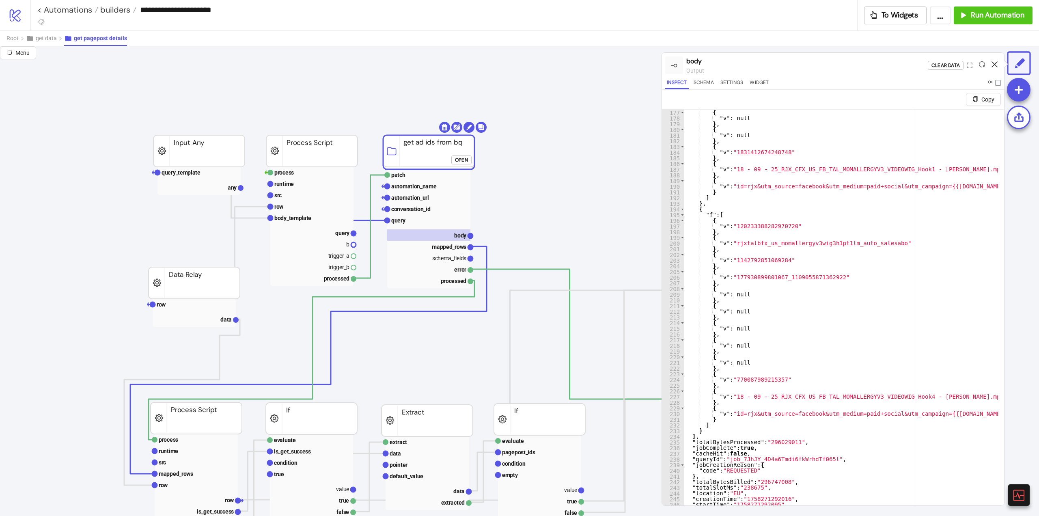
click at [996, 63] on icon at bounding box center [995, 64] width 6 height 6
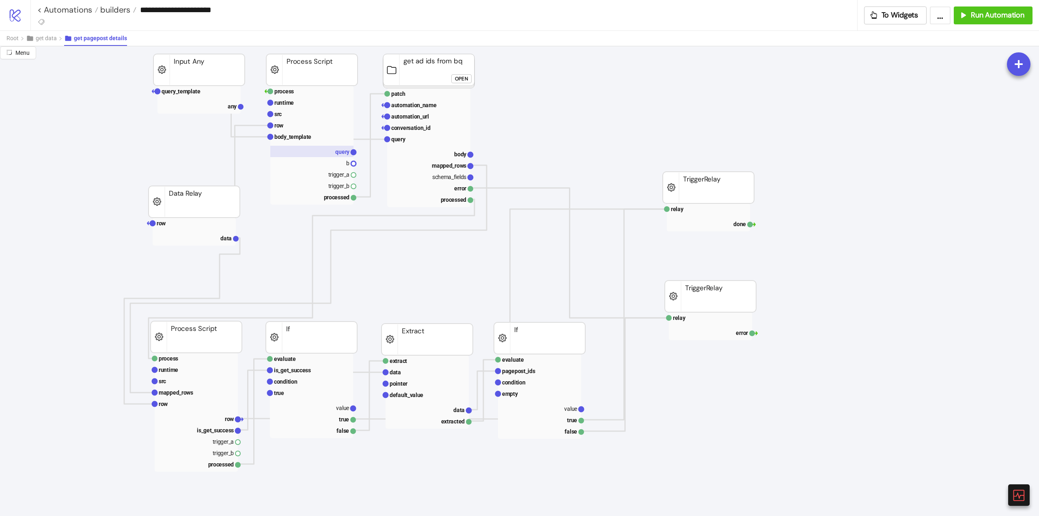
scroll to position [122, 0]
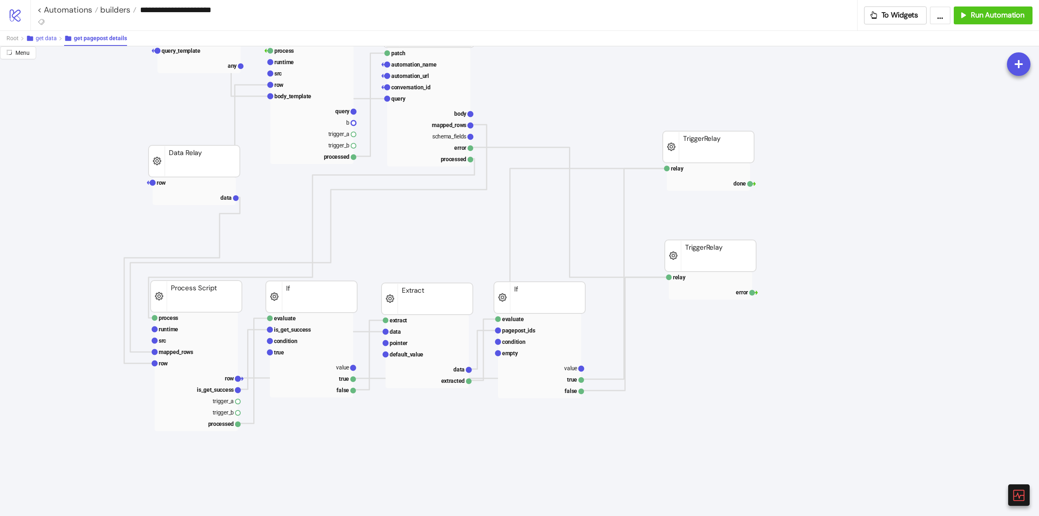
click at [50, 39] on span "get data" at bounding box center [46, 38] width 21 height 6
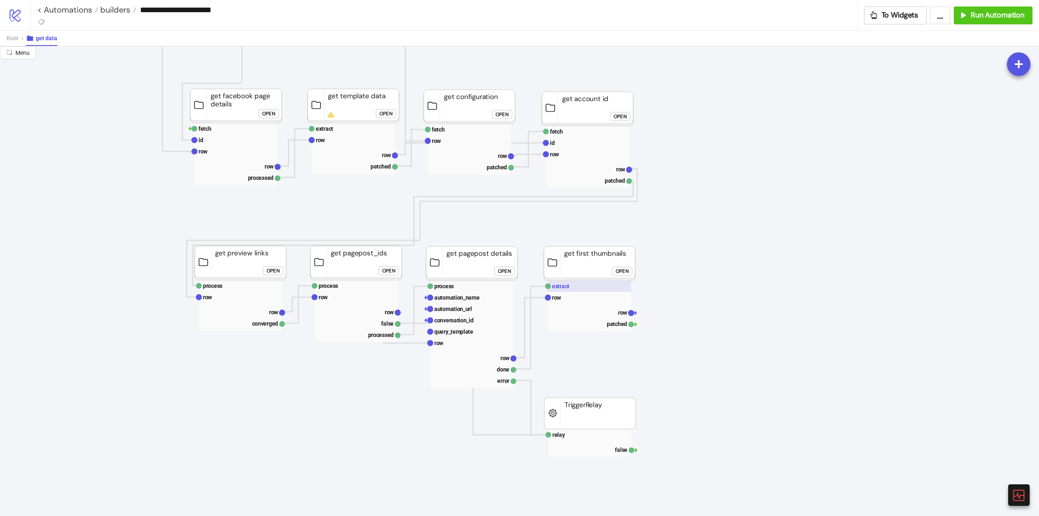
click at [564, 284] on text "extract" at bounding box center [560, 286] width 17 height 6
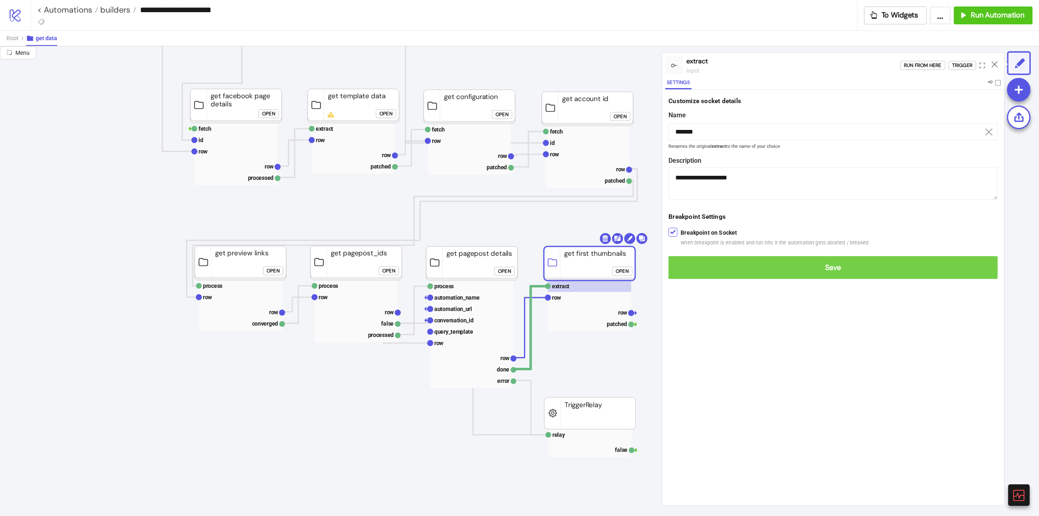
click at [686, 274] on button "Save" at bounding box center [832, 267] width 329 height 23
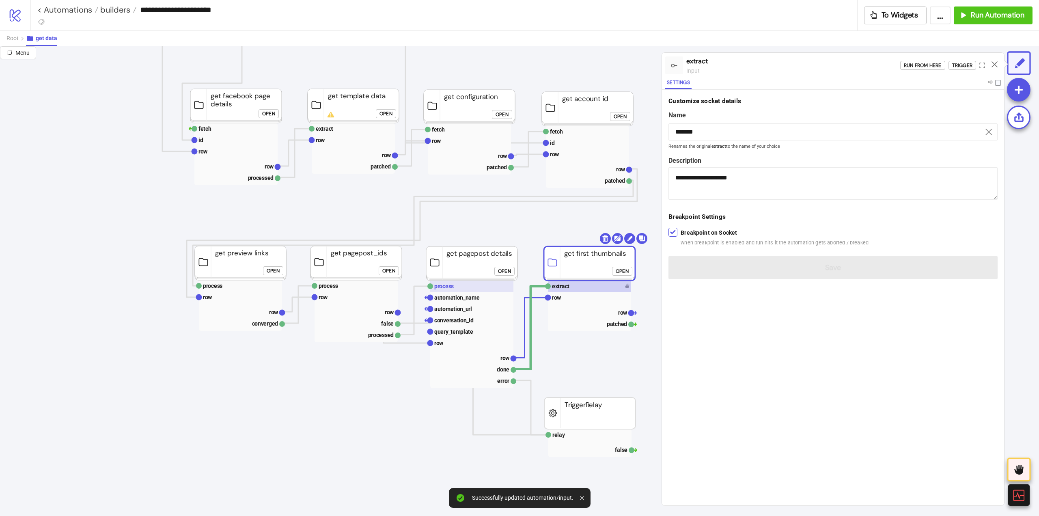
click at [462, 287] on rect at bounding box center [471, 285] width 83 height 11
type input "*******"
type textarea "**********"
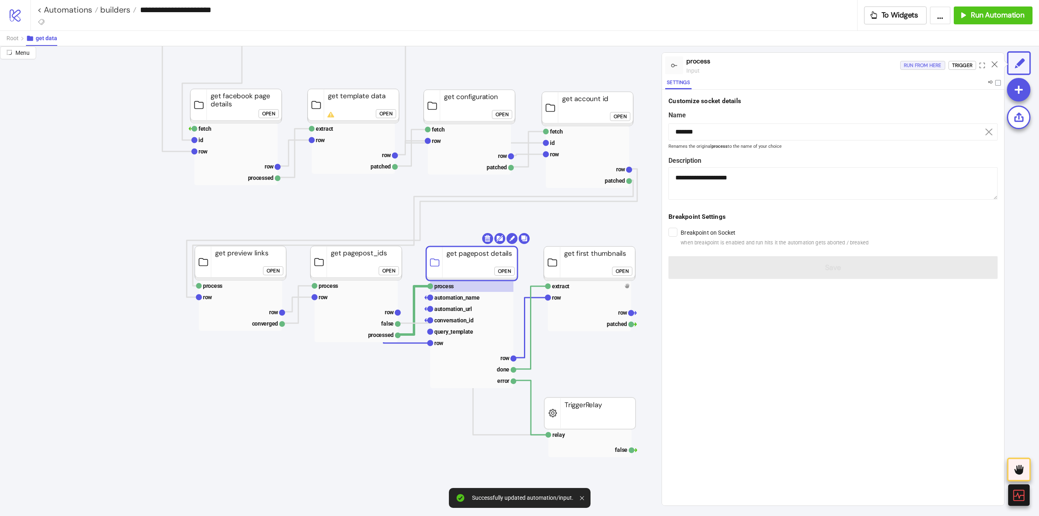
click at [928, 68] on div "Run from here" at bounding box center [923, 65] width 38 height 9
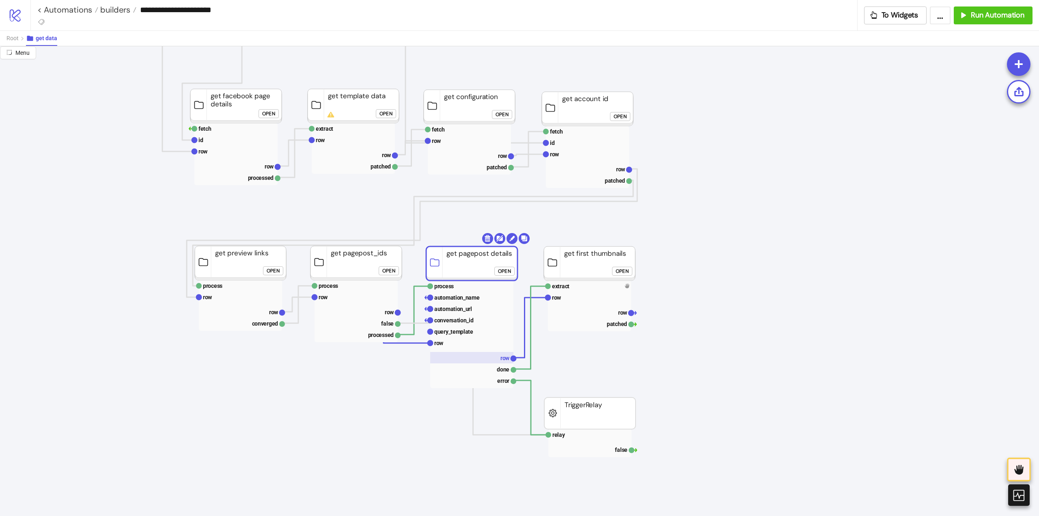
click at [502, 356] on text "row" at bounding box center [504, 358] width 9 height 6
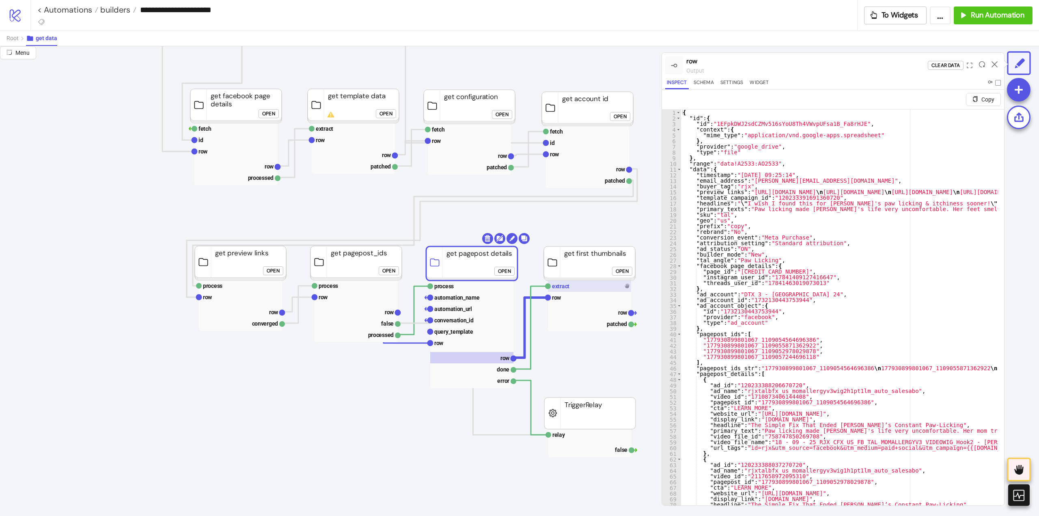
click at [569, 287] on rect at bounding box center [589, 285] width 83 height 11
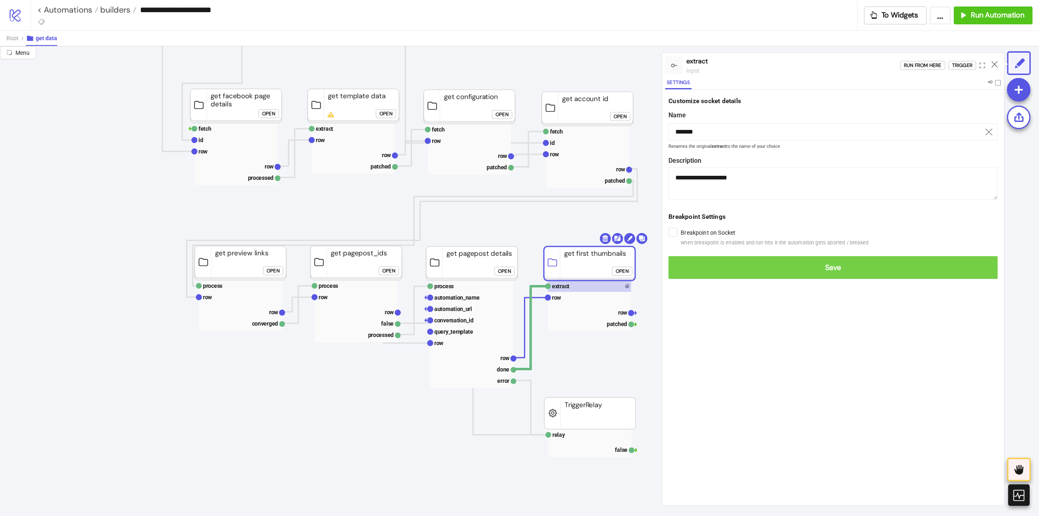
click at [681, 266] on span "Save" at bounding box center [833, 267] width 316 height 9
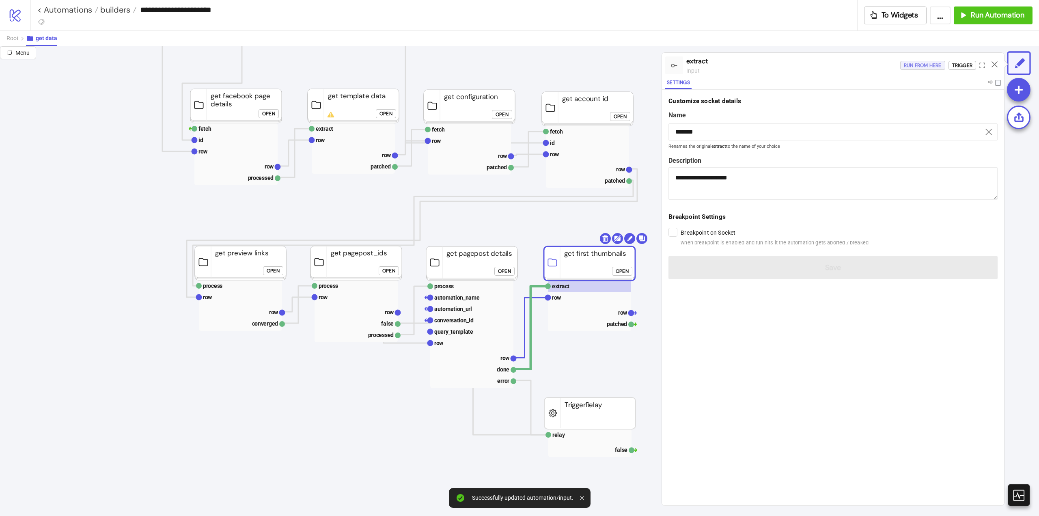
click at [911, 65] on div "Run from here" at bounding box center [923, 65] width 38 height 9
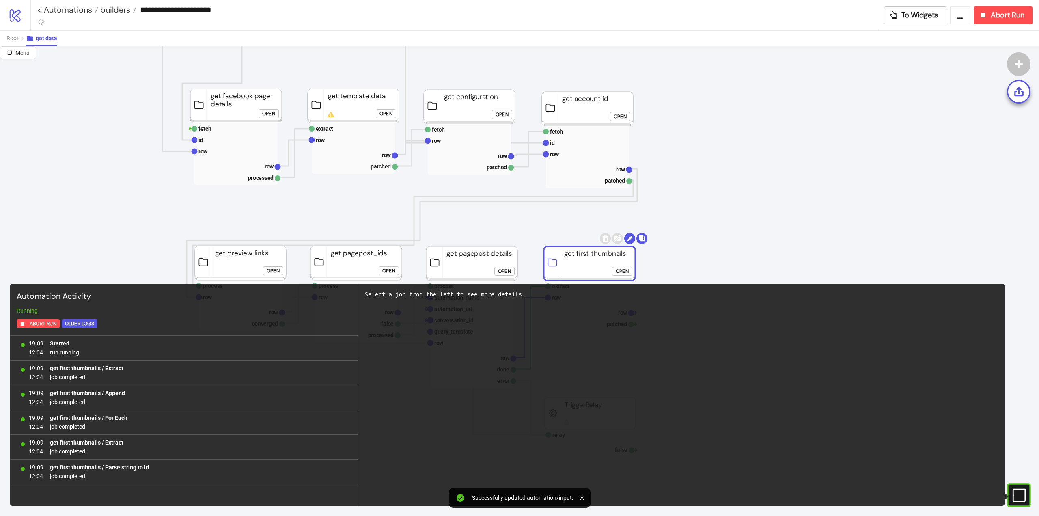
scroll to position [3, 0]
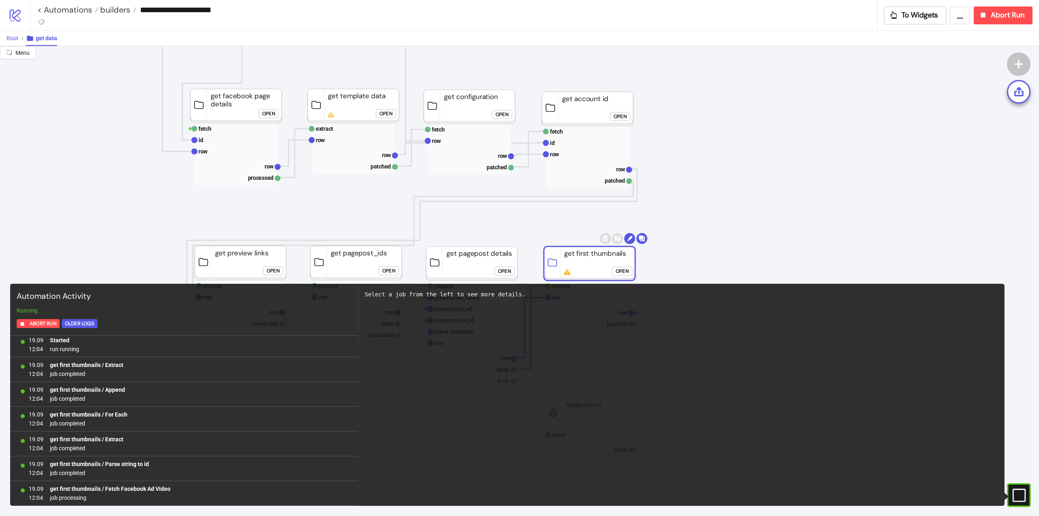
drag, startPoint x: 16, startPoint y: 39, endPoint x: 37, endPoint y: 37, distance: 20.3
click at [16, 39] on span "Root" at bounding box center [12, 38] width 12 height 6
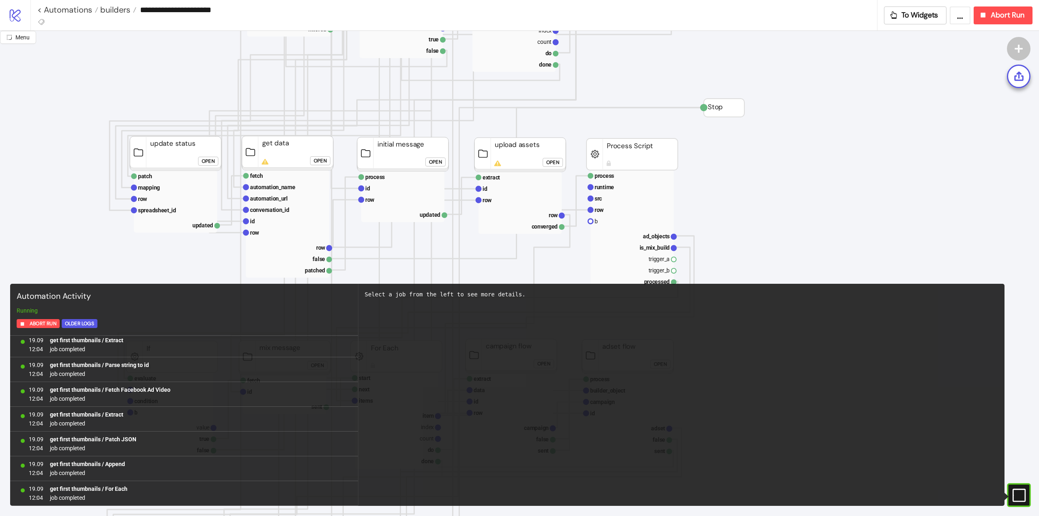
scroll to position [365, 0]
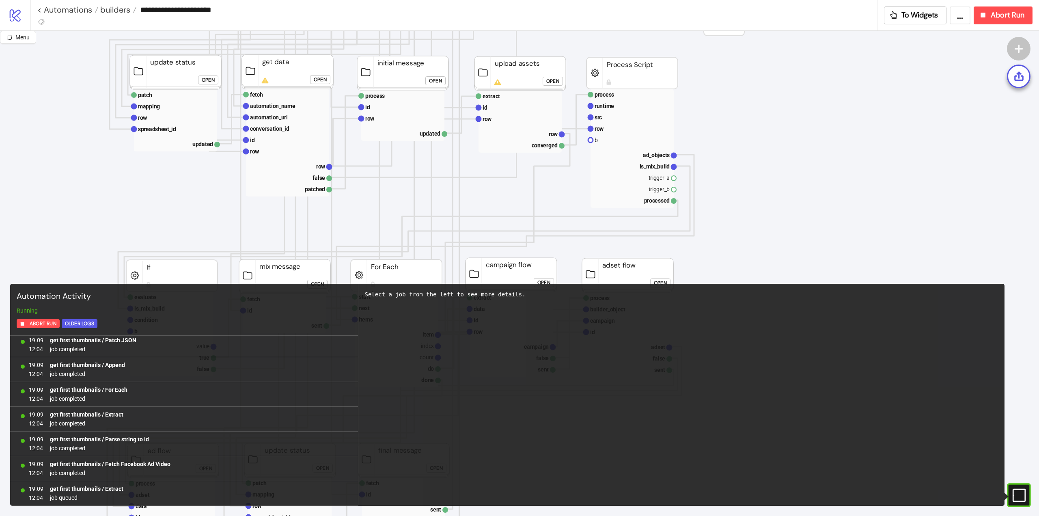
click at [653, 149] on rect at bounding box center [632, 148] width 83 height 119
click at [655, 155] on text "ad_objects" at bounding box center [656, 155] width 27 height 6
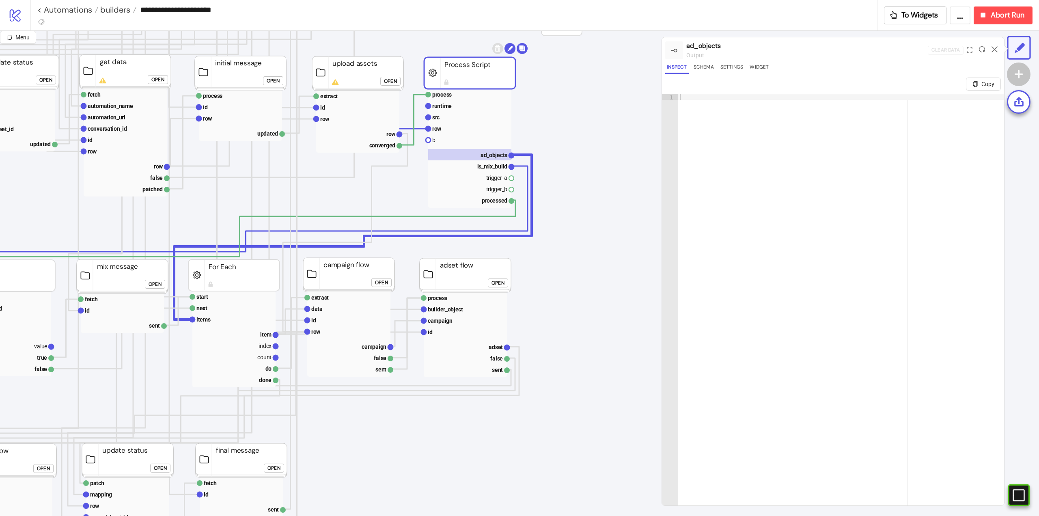
scroll to position [284, 162]
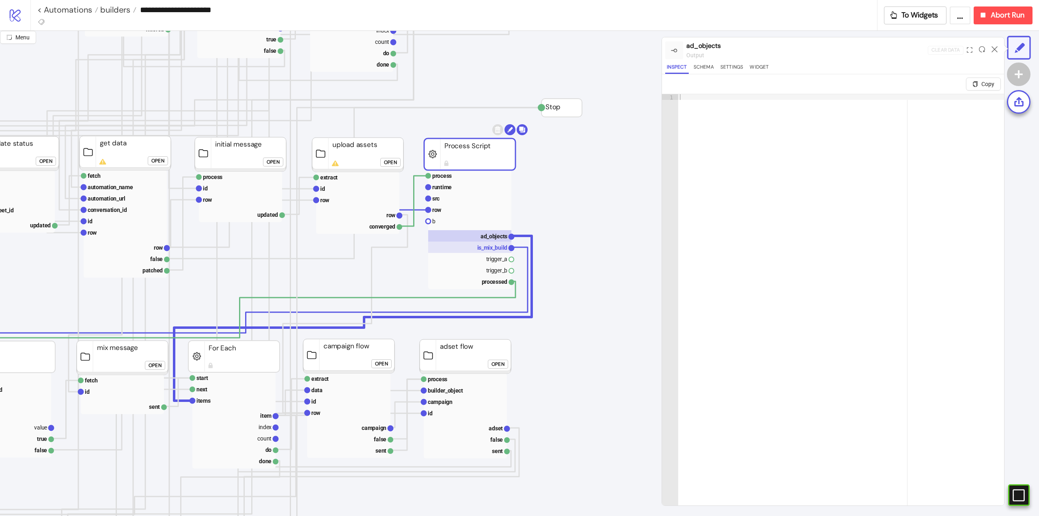
click at [497, 247] on text "is_mix_build" at bounding box center [492, 247] width 30 height 6
click at [491, 238] on text "ad_objects" at bounding box center [494, 236] width 27 height 6
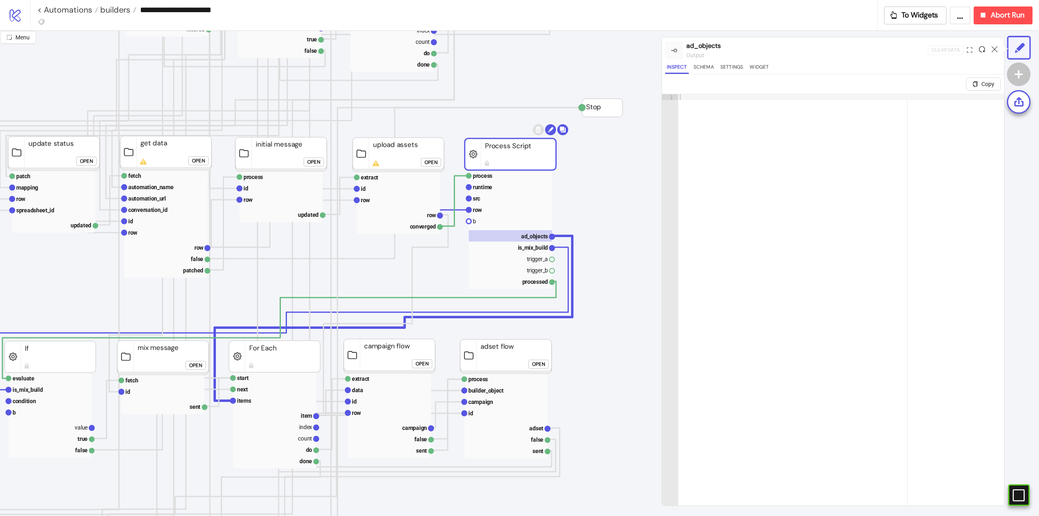
click at [982, 49] on icon at bounding box center [982, 49] width 6 height 6
click at [1017, 492] on icon "#e9k1n36qviq57_to { animation: e9k1n36qviq57_to__to 2000ms linear infinite norm…" at bounding box center [1018, 495] width 14 height 14
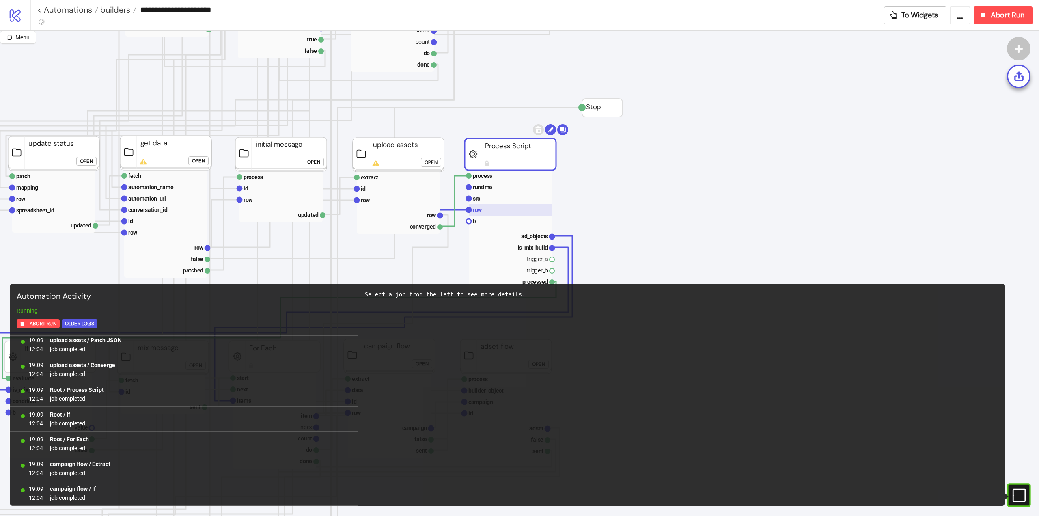
scroll to position [1018, 0]
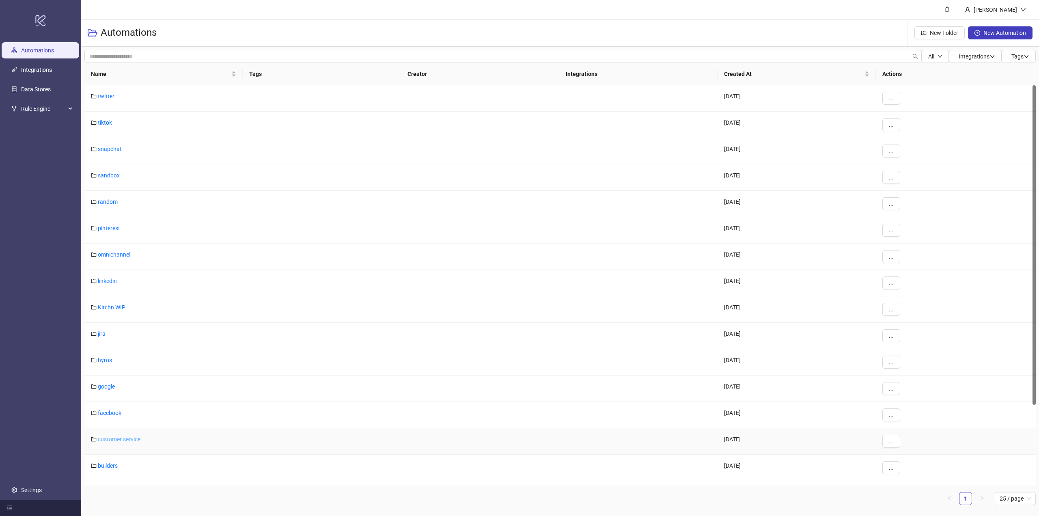
scroll to position [101, 0]
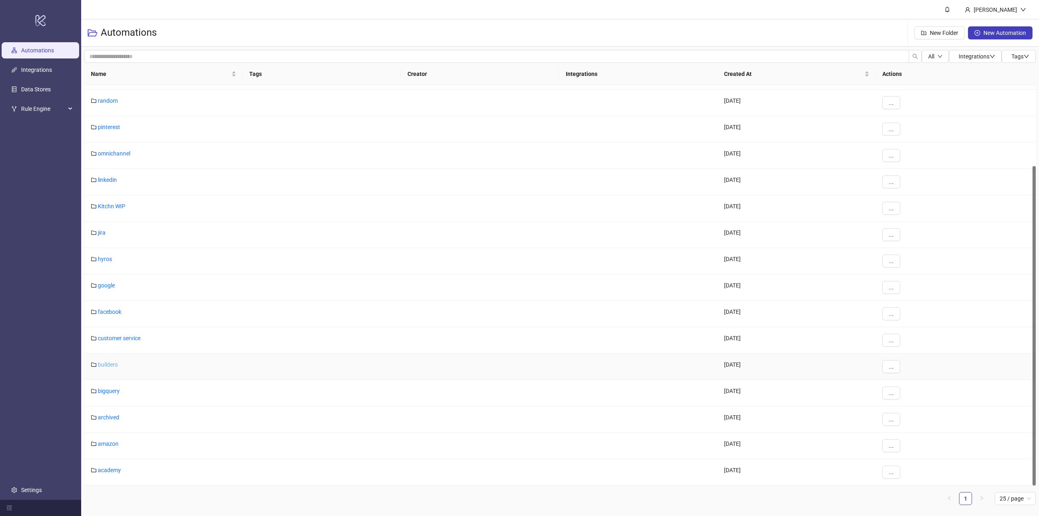
click at [108, 363] on link "builders" at bounding box center [108, 364] width 20 height 6
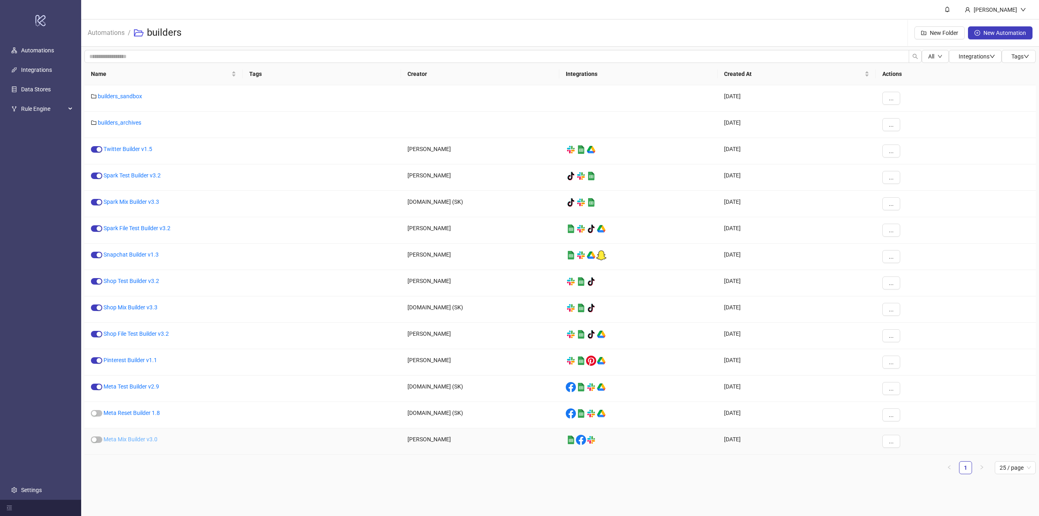
click at [123, 438] on link "Meta Mix Builder v3.0" at bounding box center [130, 439] width 54 height 6
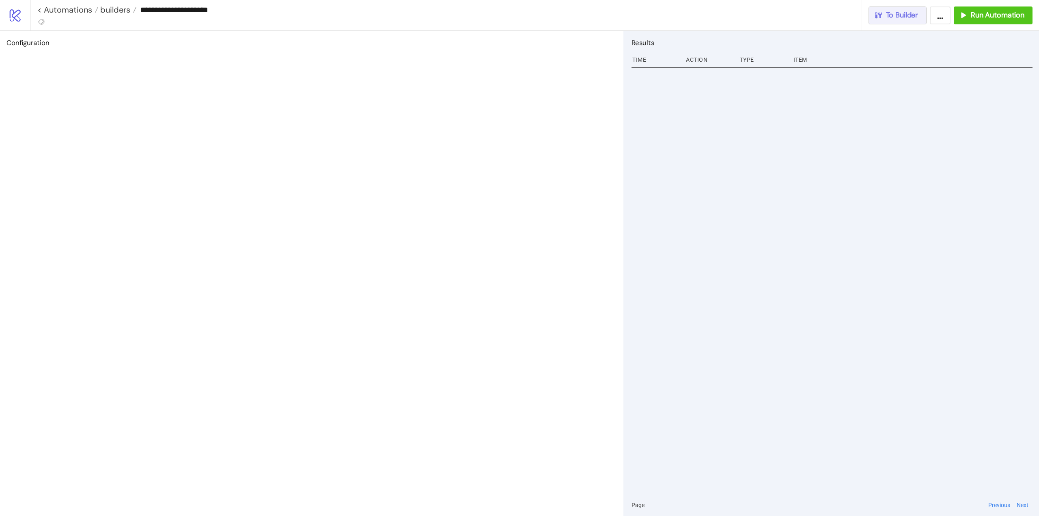
click at [917, 17] on span "To Builder" at bounding box center [902, 15] width 32 height 9
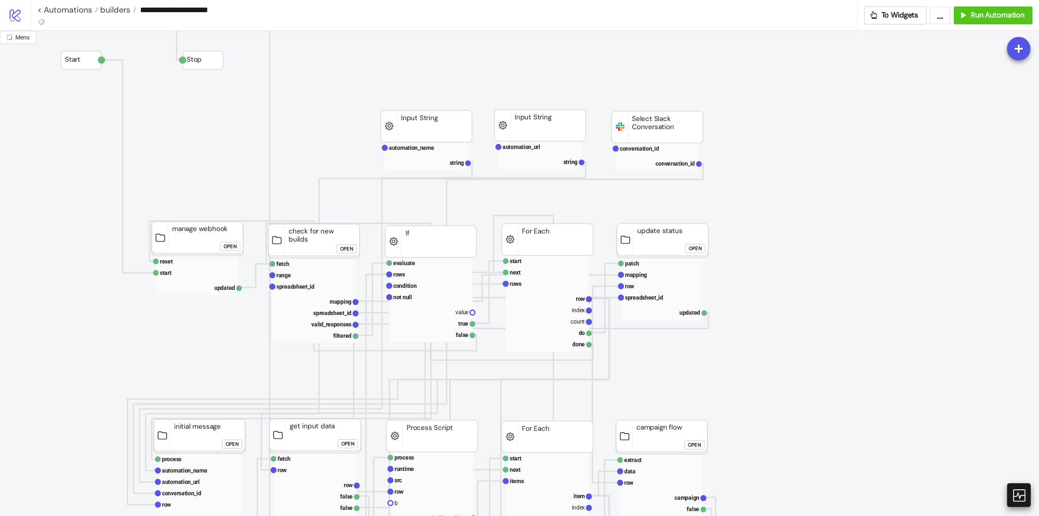
click at [1018, 494] on icon at bounding box center [1018, 495] width 14 height 14
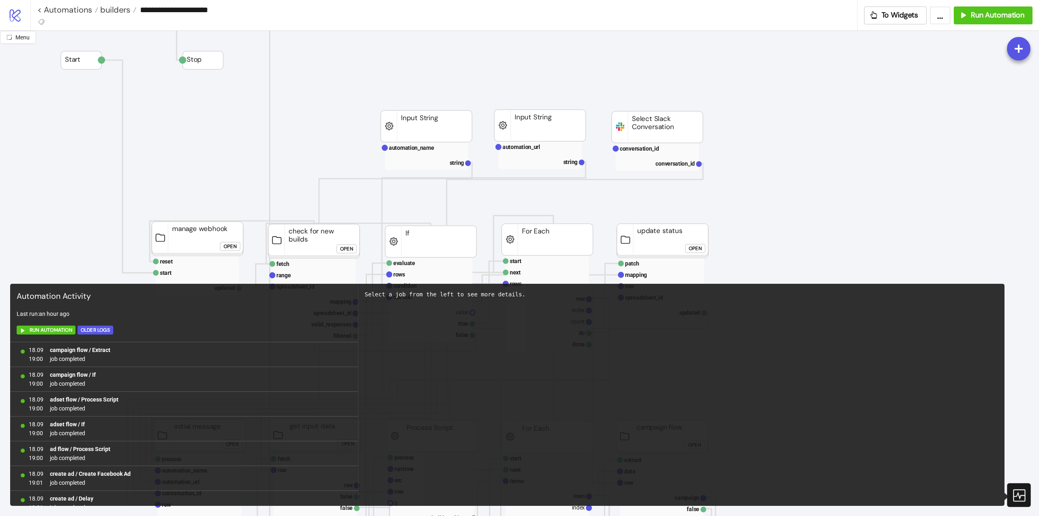
scroll to position [678, 0]
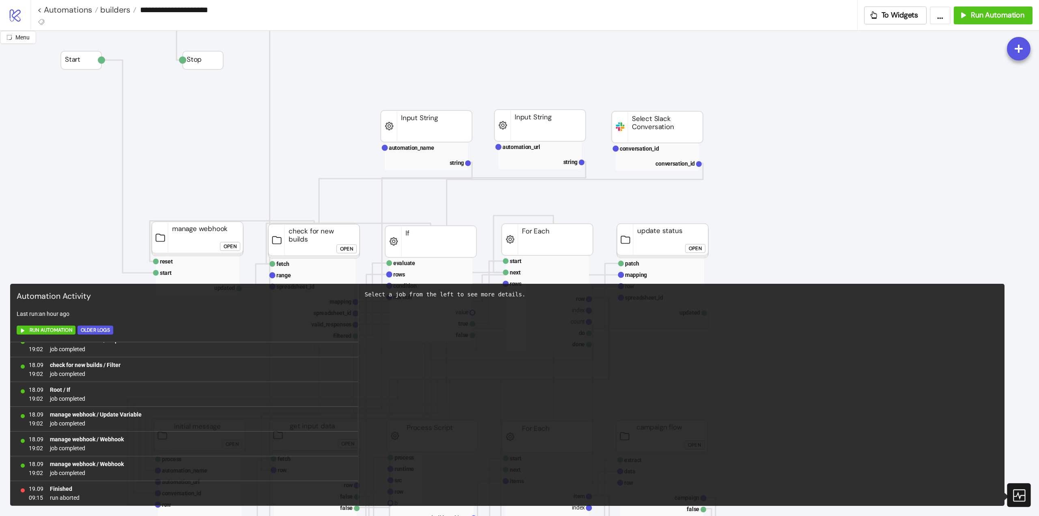
click at [1015, 493] on icon at bounding box center [1018, 495] width 14 height 14
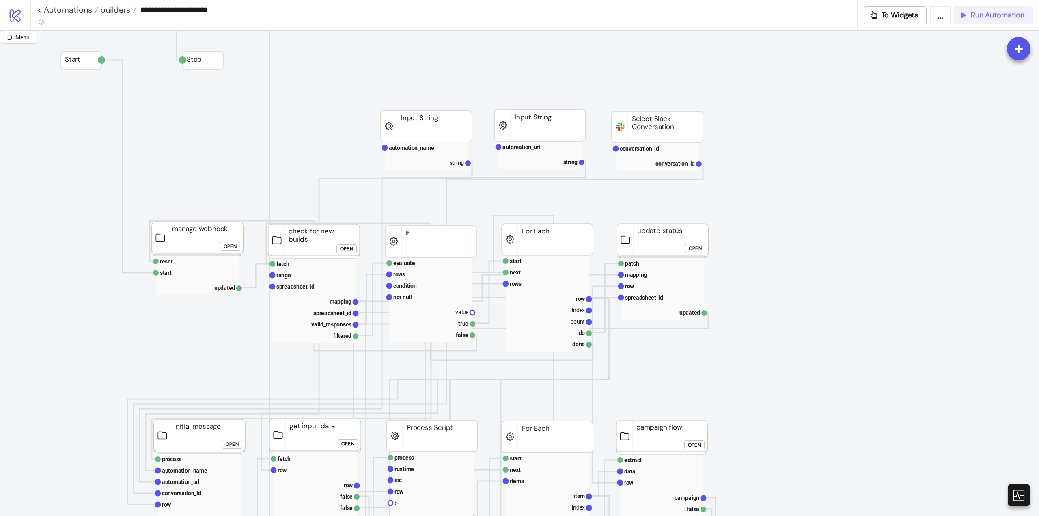
click at [992, 19] on span "Run Automation" at bounding box center [998, 15] width 54 height 9
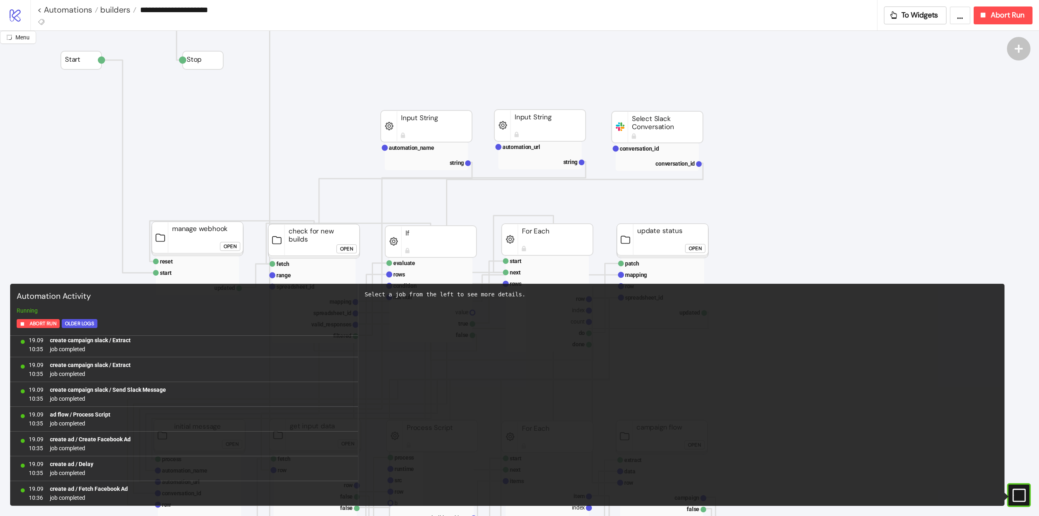
scroll to position [4905, 0]
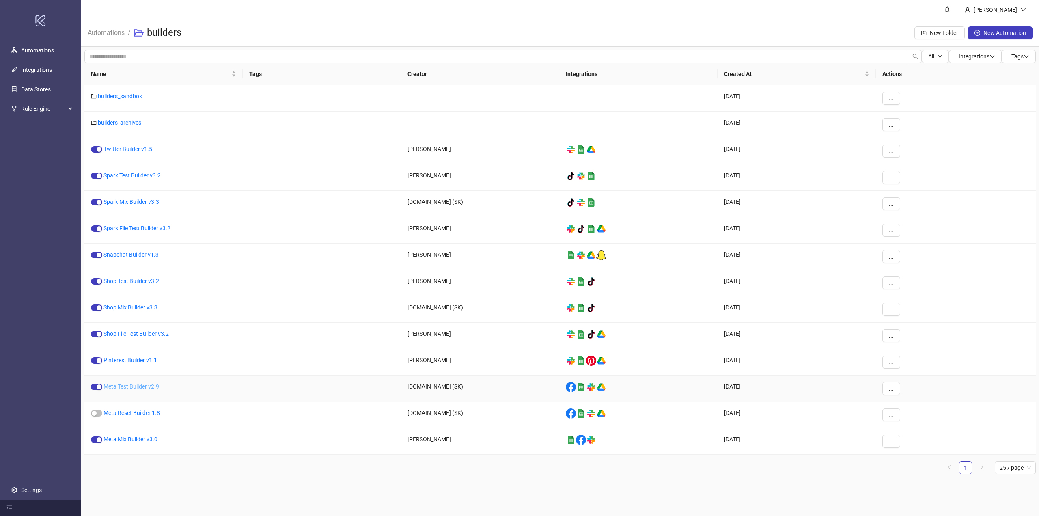
click at [119, 384] on link "Meta Test Builder v2.9" at bounding box center [131, 386] width 56 height 6
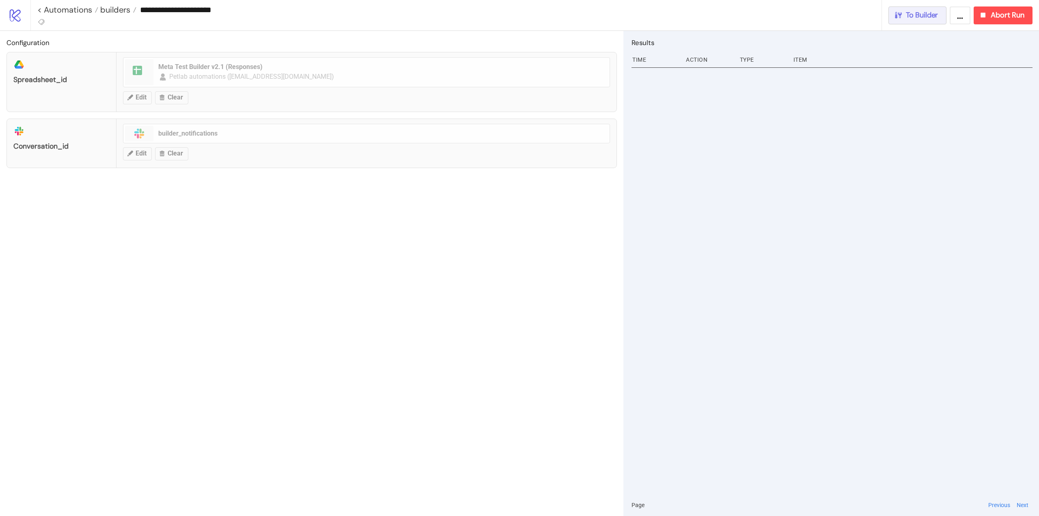
click at [931, 22] on button "To Builder" at bounding box center [917, 15] width 58 height 18
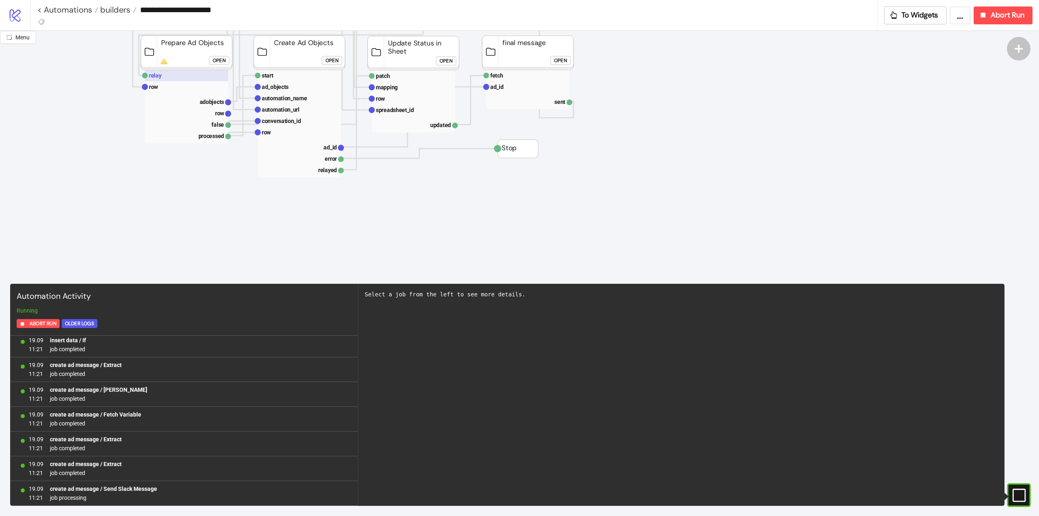
scroll to position [284, 0]
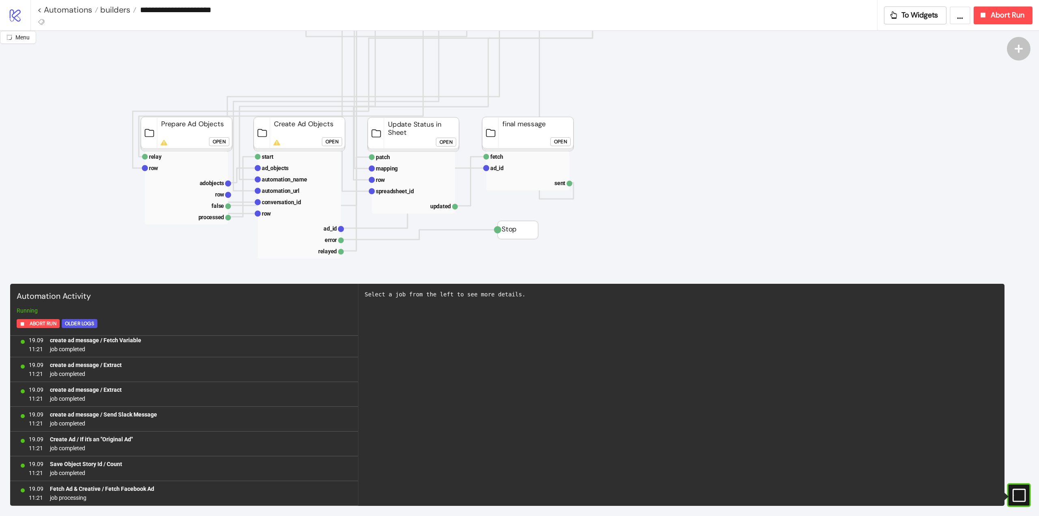
click at [223, 144] on div "Open" at bounding box center [219, 141] width 13 height 9
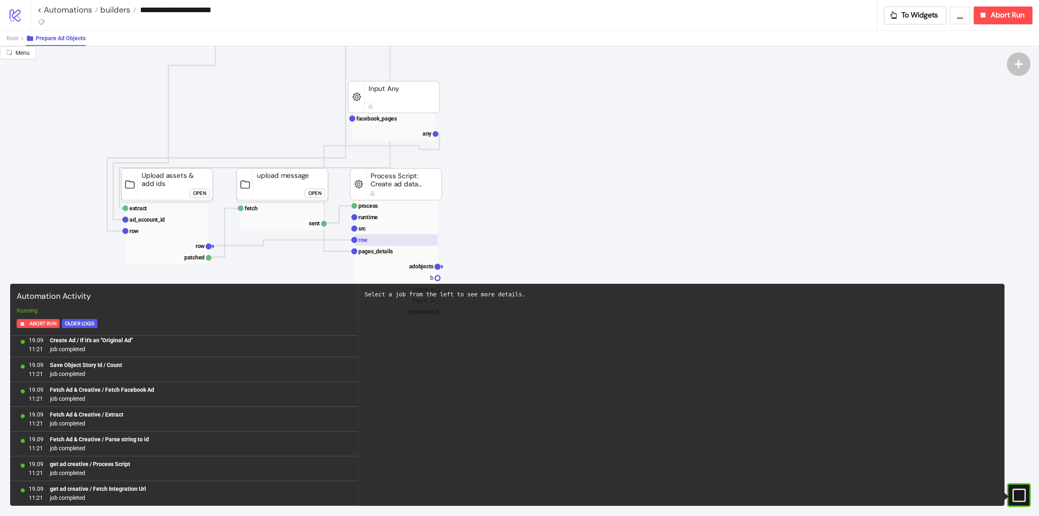
scroll to position [1563, 0]
click at [374, 240] on rect at bounding box center [395, 239] width 83 height 11
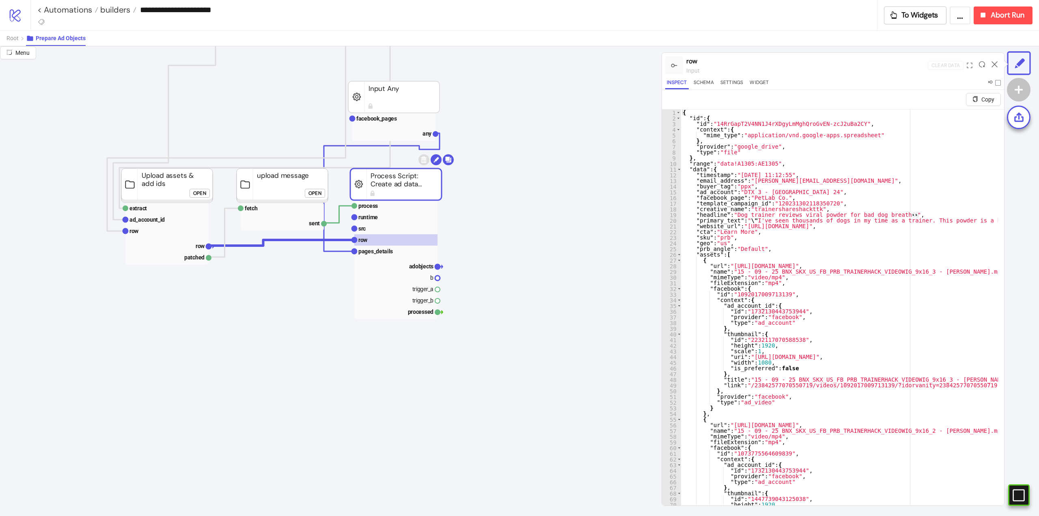
type textarea "* *"
